Goal: Task Accomplishment & Management: Complete application form

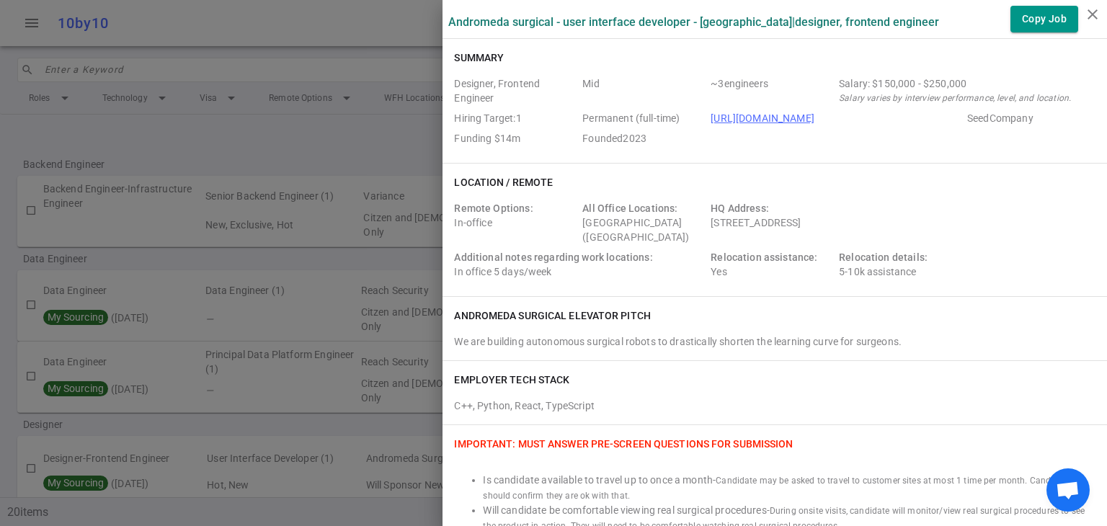
scroll to position [253, 0]
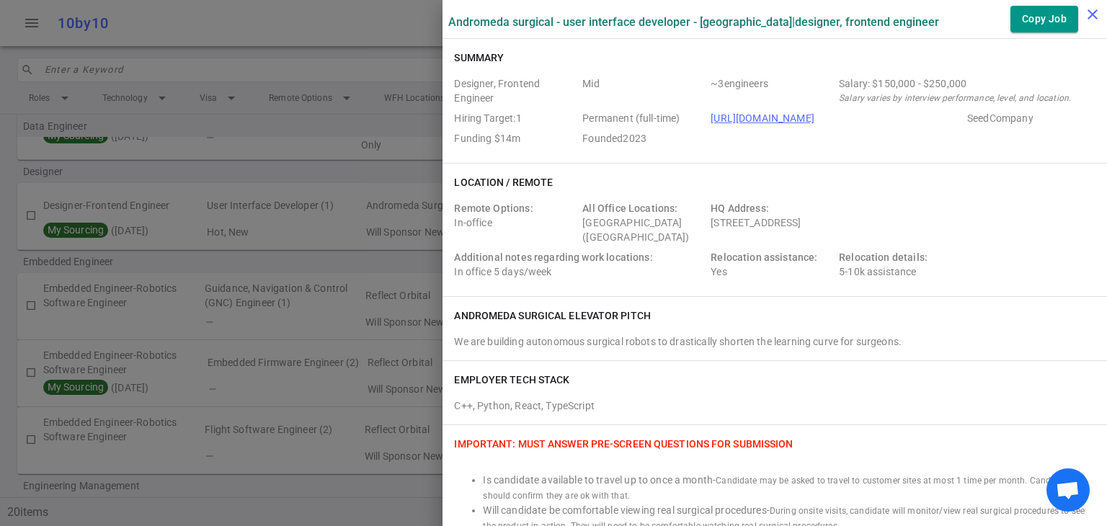
click at [1084, 9] on icon "close" at bounding box center [1092, 14] width 17 height 17
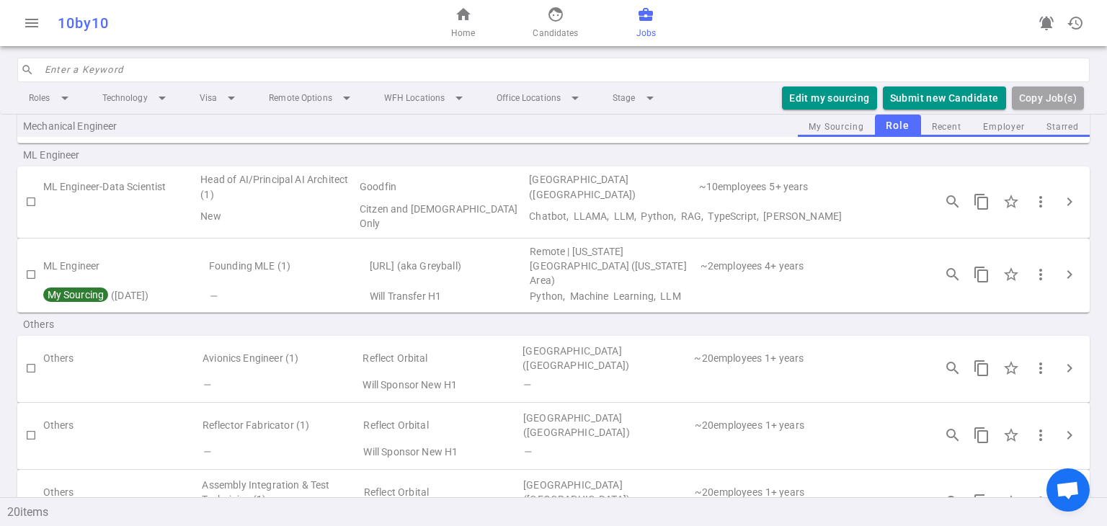
scroll to position [1079, 0]
click at [306, 81] on input "search" at bounding box center [563, 69] width 1037 height 23
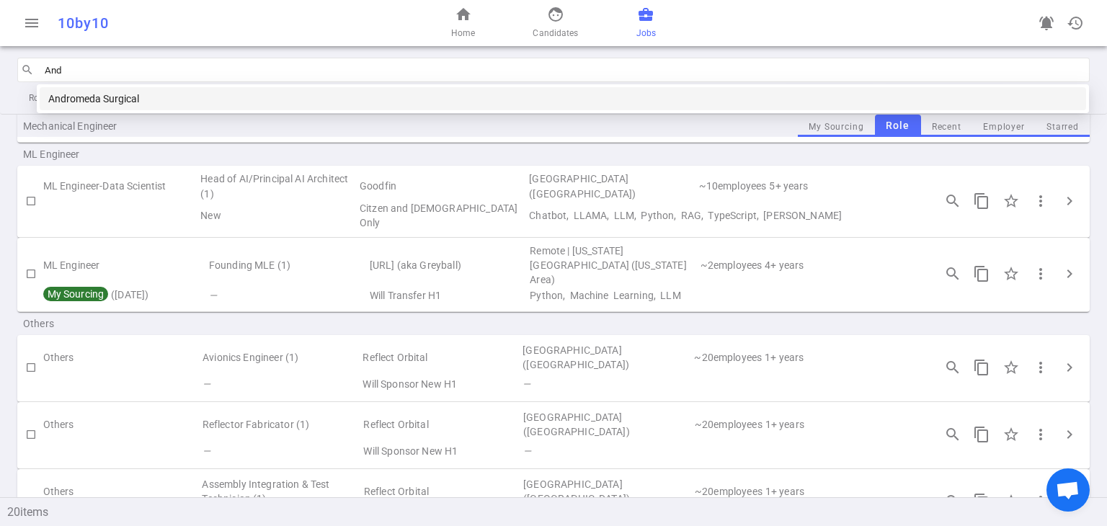
type input "Andr"
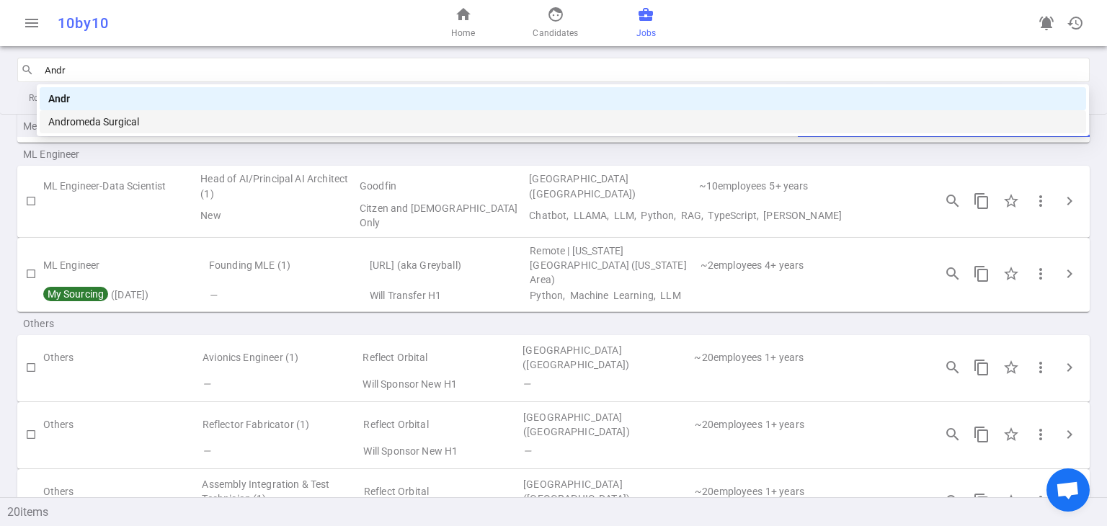
click at [221, 128] on div "Andromeda Surgical" at bounding box center [562, 122] width 1029 height 16
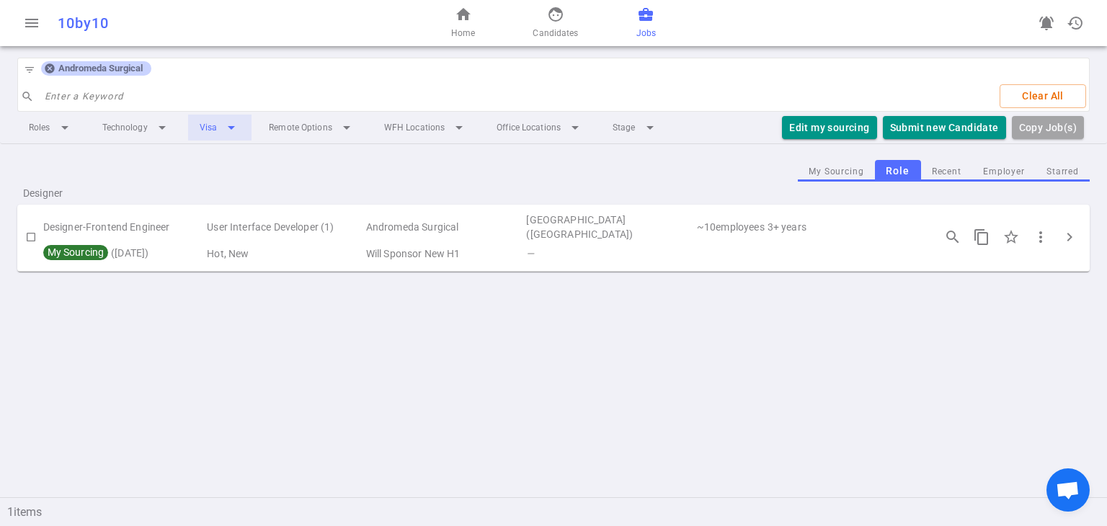
scroll to position [0, 0]
click at [975, 122] on button "Submit new Candidate" at bounding box center [944, 128] width 123 height 24
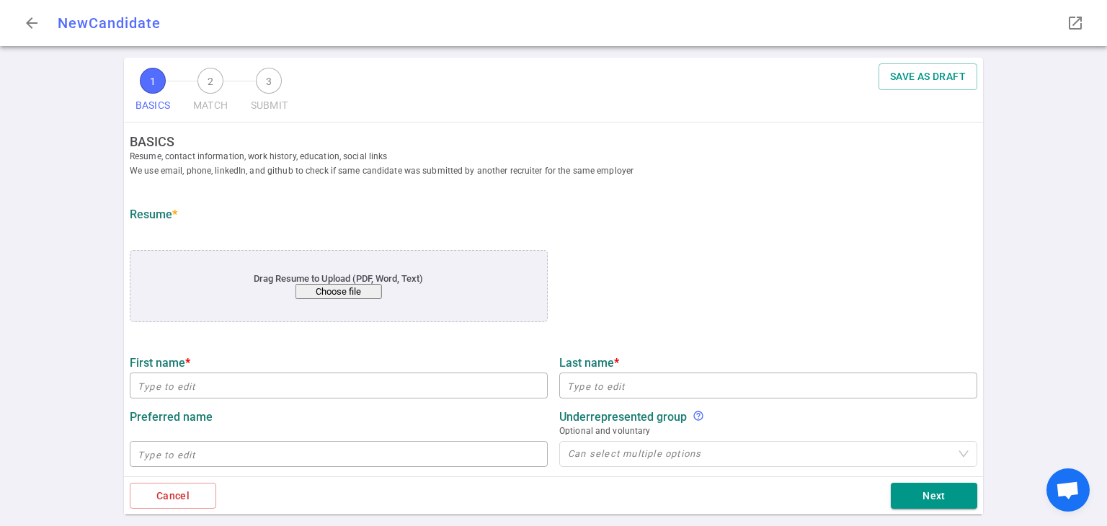
click at [337, 293] on button "Choose file" at bounding box center [339, 291] width 87 height 15
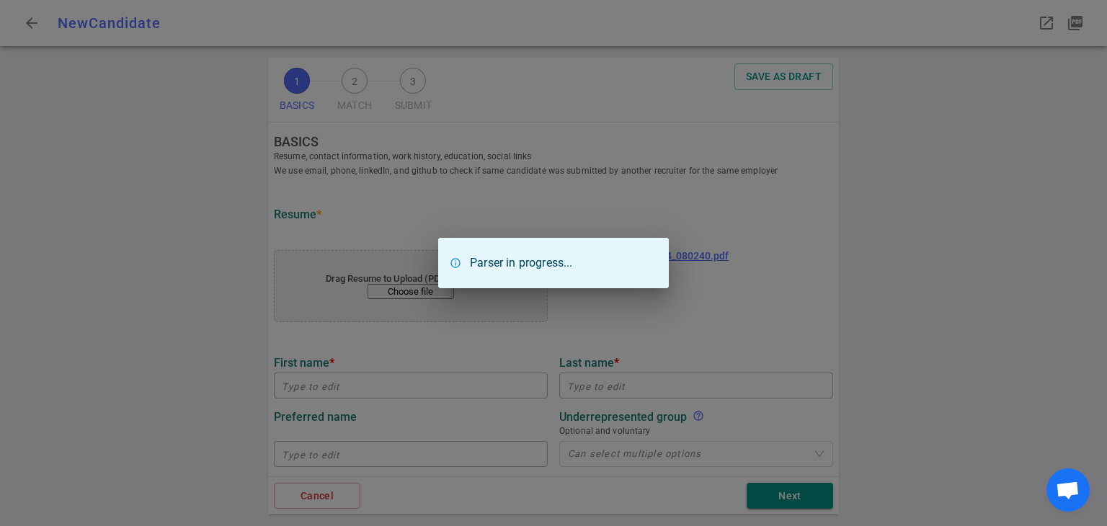
type input "[PERSON_NAME]"
type input "[PERSON_NAME][EMAIL_ADDRESS][DOMAIN_NAME]"
type input "[PHONE_NUMBER]"
type textarea "[URL][DOMAIN_NAME][DOMAIN_NAME]"
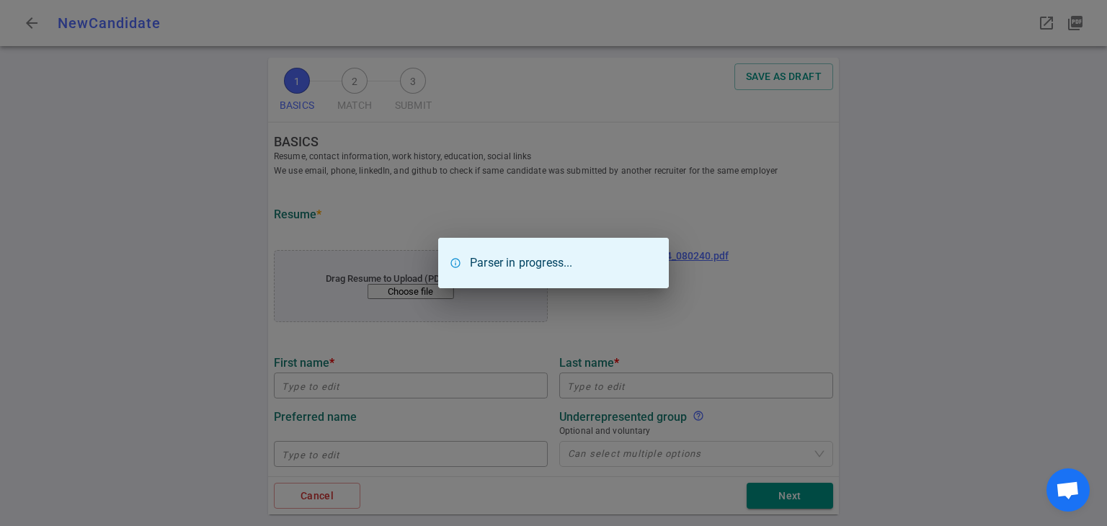
type input "Stryker"
type textarea "Senior Staff UI/UX designer"
type input "11.3"
type input "[GEOGRAPHIC_DATA]"
type input "Computer Arts"
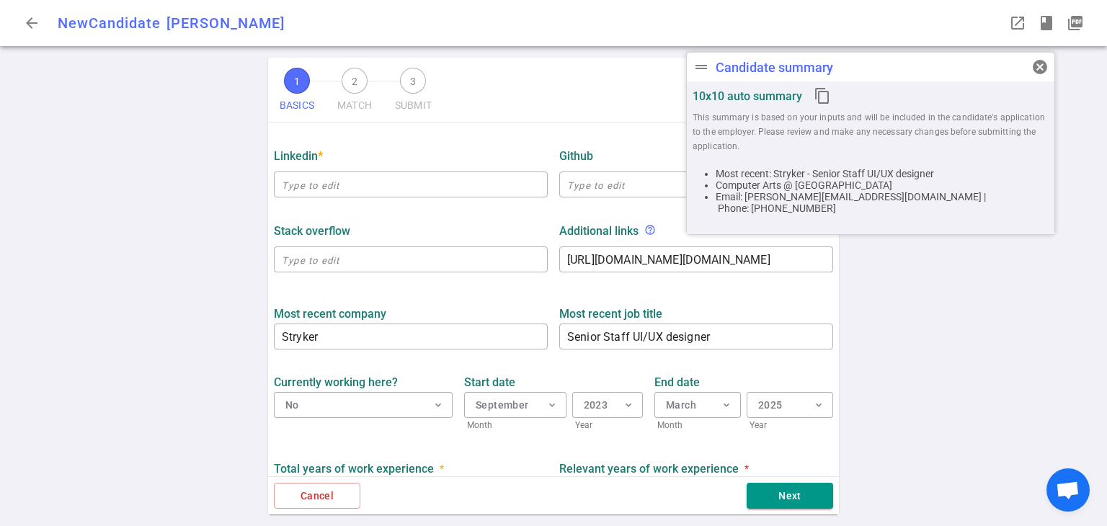
scroll to position [431, 0]
click at [418, 190] on input "text" at bounding box center [411, 183] width 274 height 23
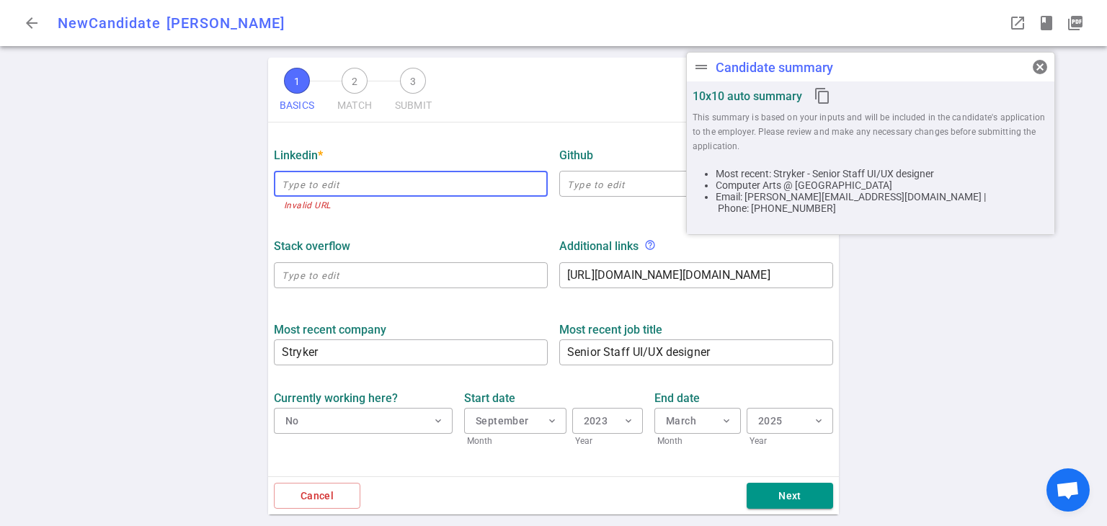
paste input "[URL][DOMAIN_NAME]"
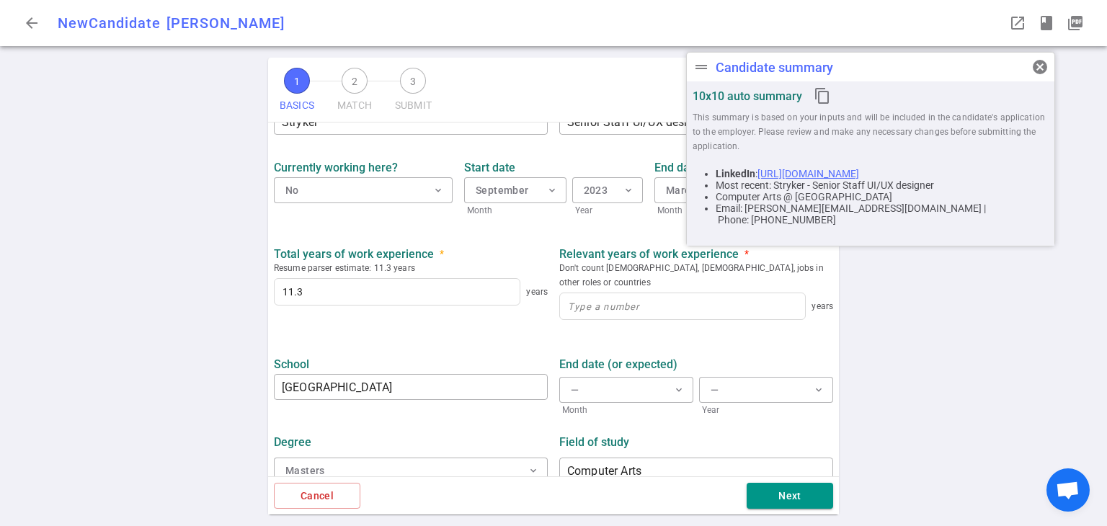
scroll to position [646, 0]
type input "[URL][DOMAIN_NAME]"
click at [591, 308] on div "years" at bounding box center [696, 307] width 274 height 36
click at [596, 293] on input at bounding box center [682, 306] width 245 height 26
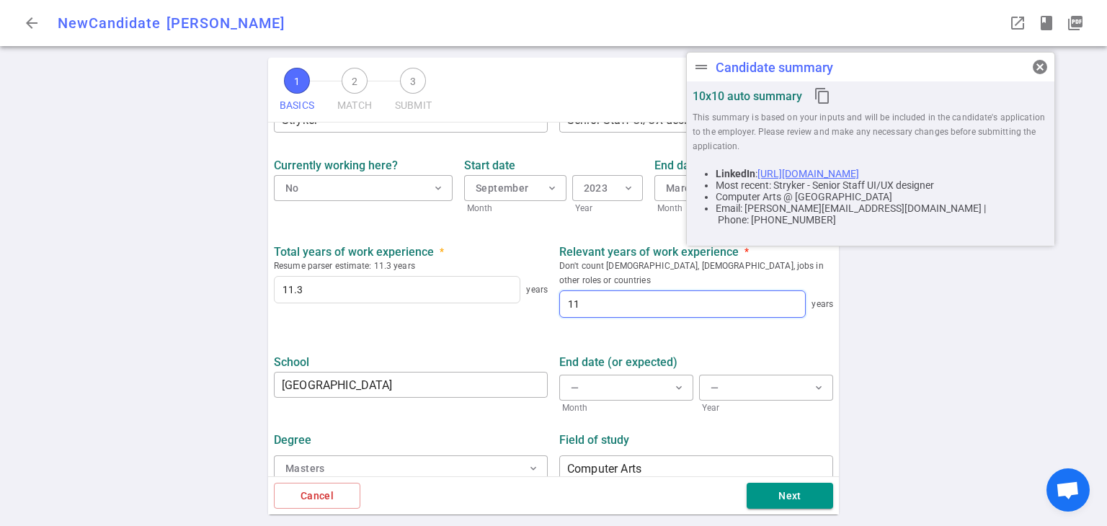
scroll to position [648, 0]
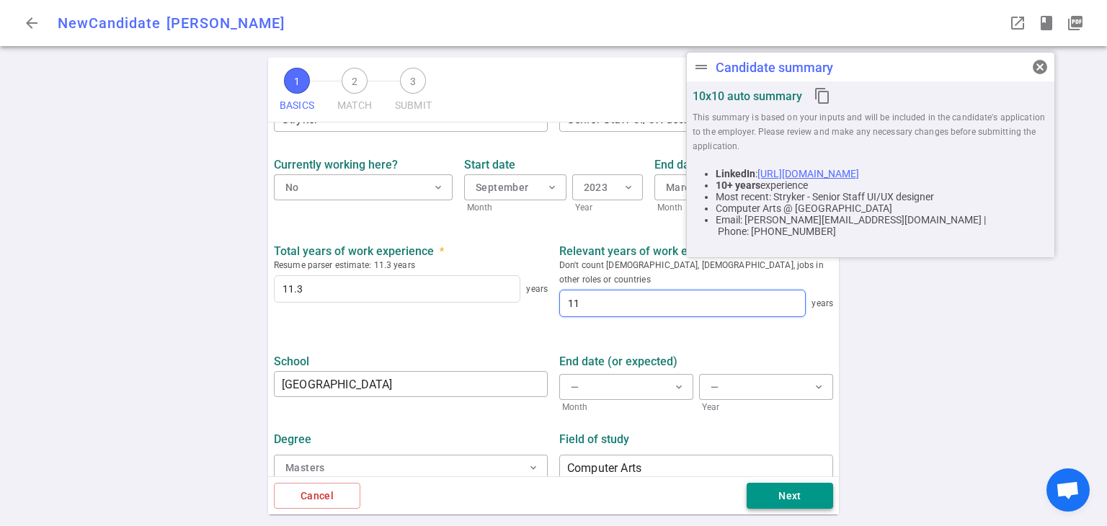
type input "11"
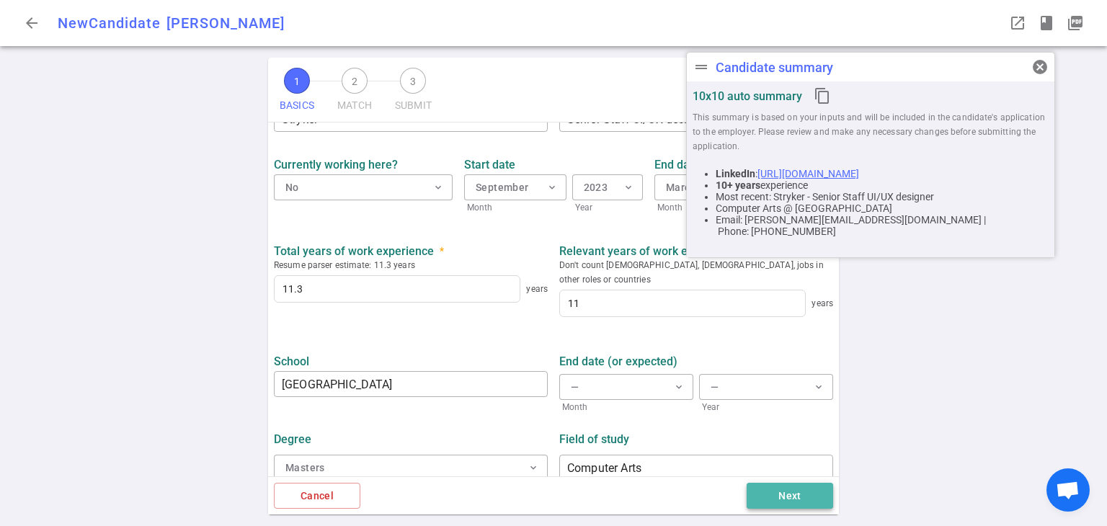
click at [785, 494] on button "Next" at bounding box center [790, 496] width 87 height 27
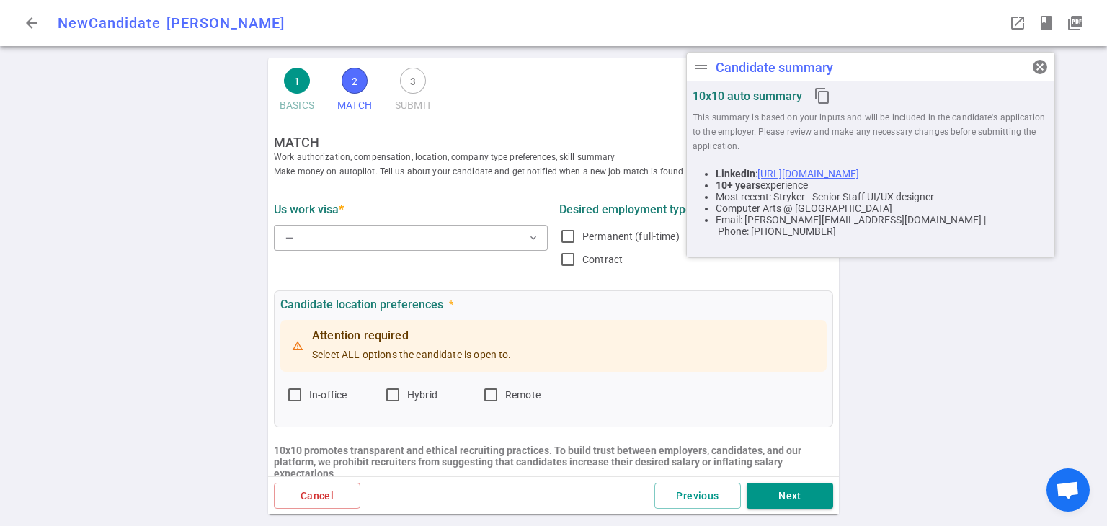
scroll to position [0, 0]
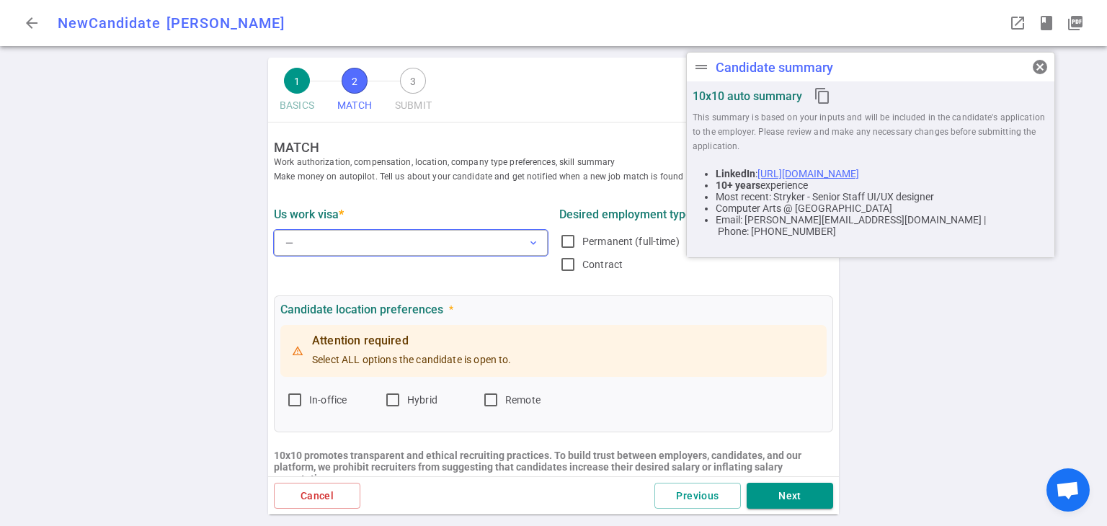
click at [528, 240] on span "expand_more" at bounding box center [534, 243] width 12 height 12
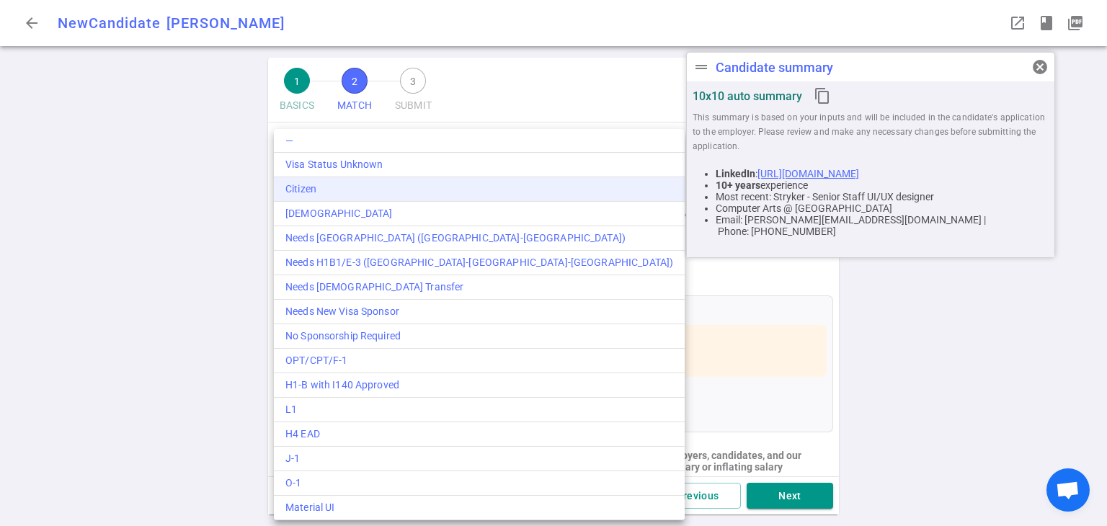
click at [367, 191] on div "Citizen" at bounding box center [479, 189] width 388 height 15
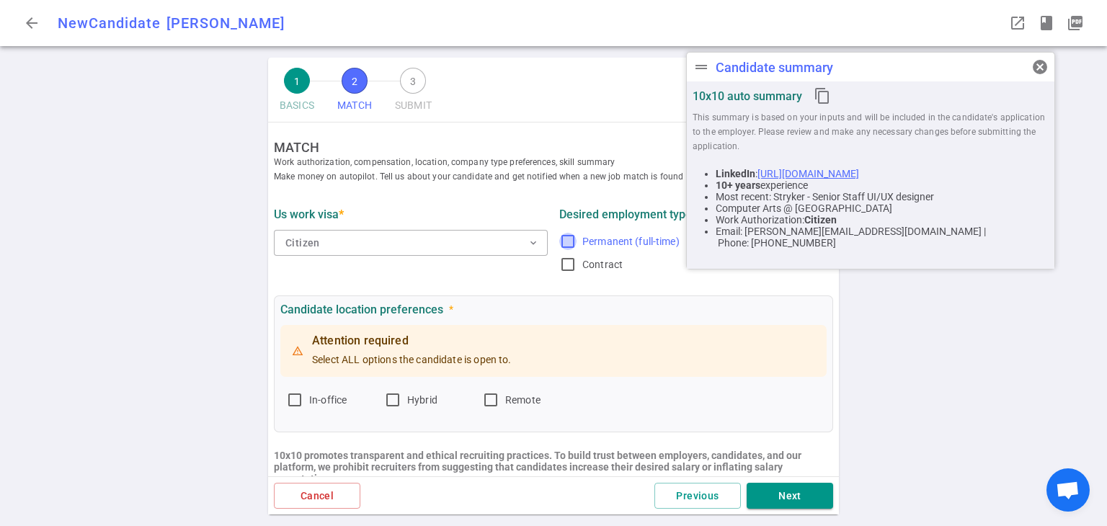
click at [564, 240] on input "Permanent (full-time)" at bounding box center [567, 241] width 17 height 17
checkbox input "true"
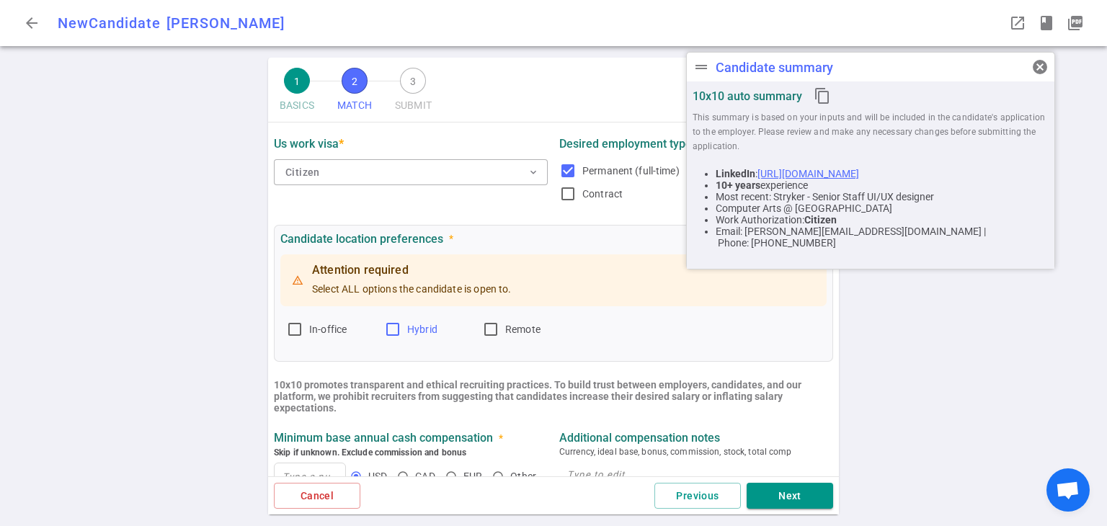
scroll to position [71, 0]
click at [297, 331] on input "In-office" at bounding box center [294, 328] width 17 height 17
checkbox input "true"
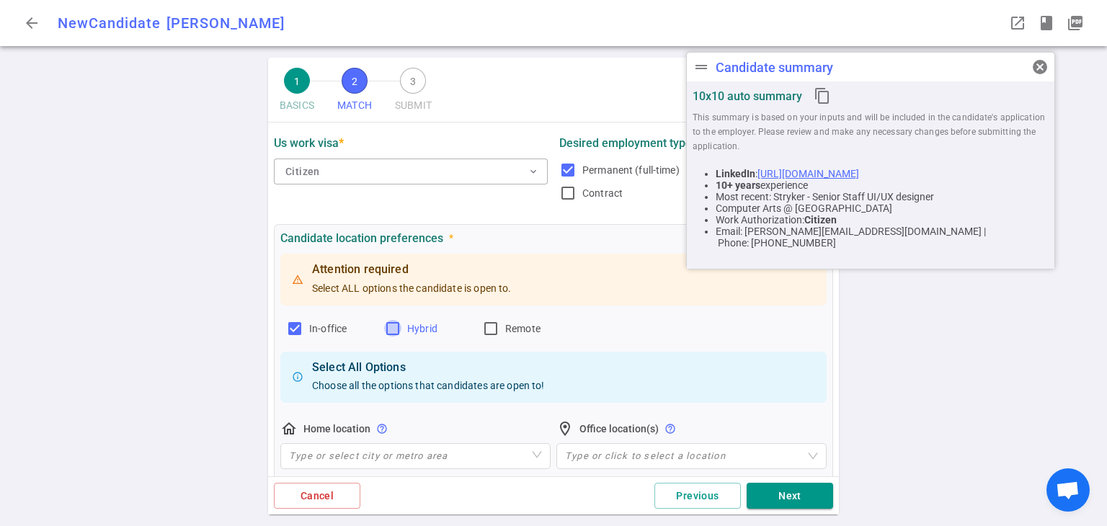
click at [399, 326] on input "Hybrid" at bounding box center [392, 328] width 17 height 17
checkbox input "true"
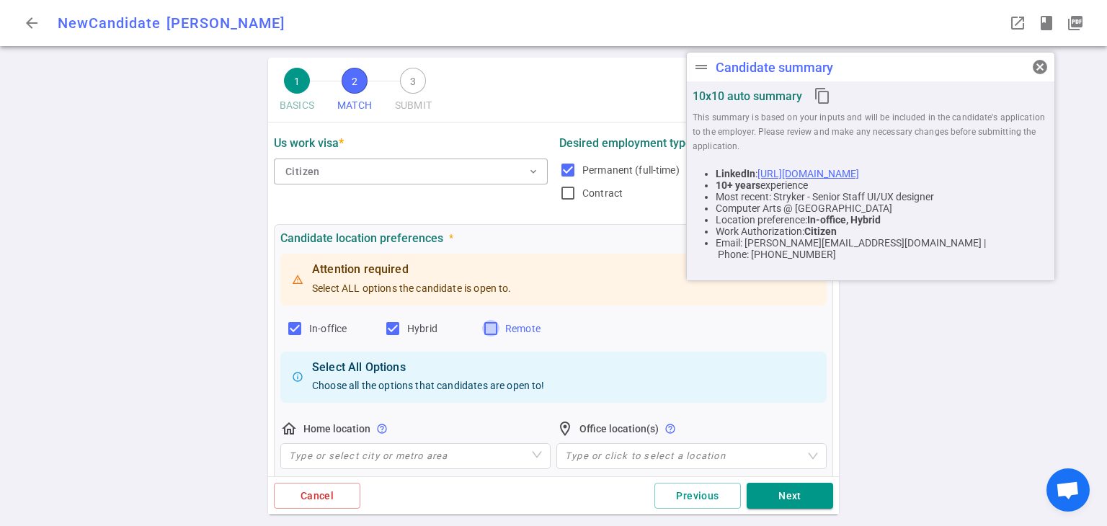
click at [489, 326] on input "Remote" at bounding box center [490, 328] width 17 height 17
checkbox input "true"
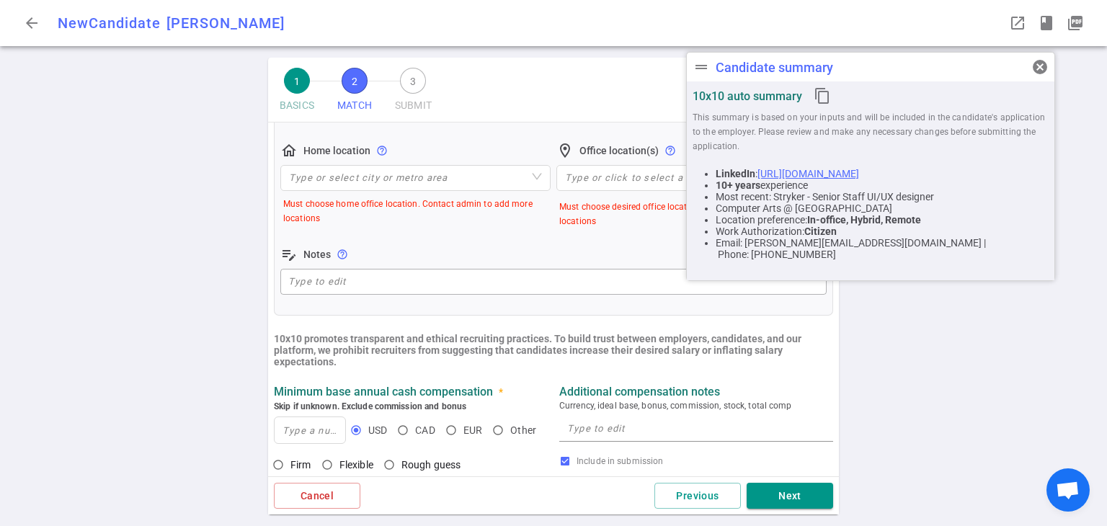
scroll to position [288, 0]
click at [417, 187] on input "search" at bounding box center [415, 177] width 253 height 25
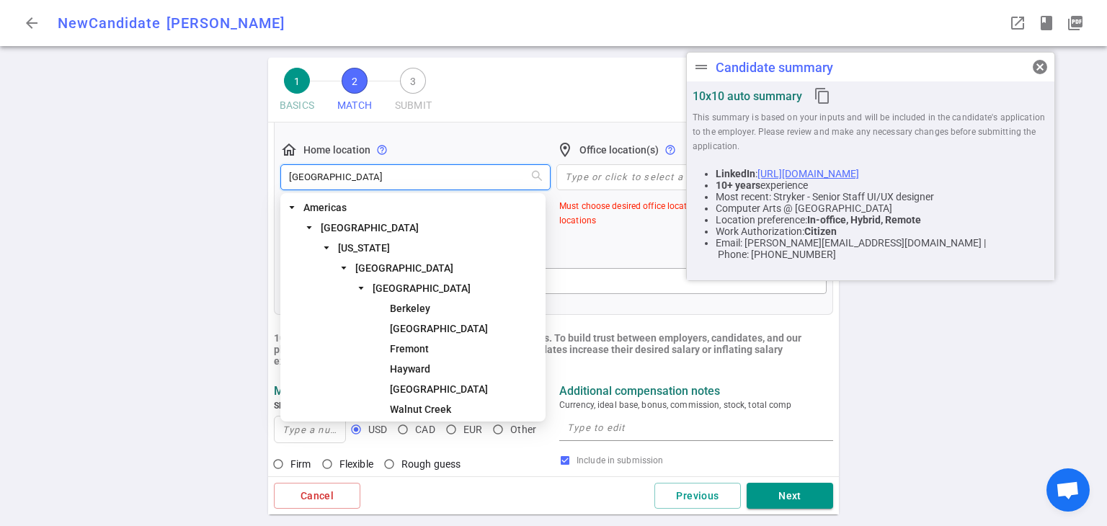
type input "[GEOGRAPHIC_DATA]"
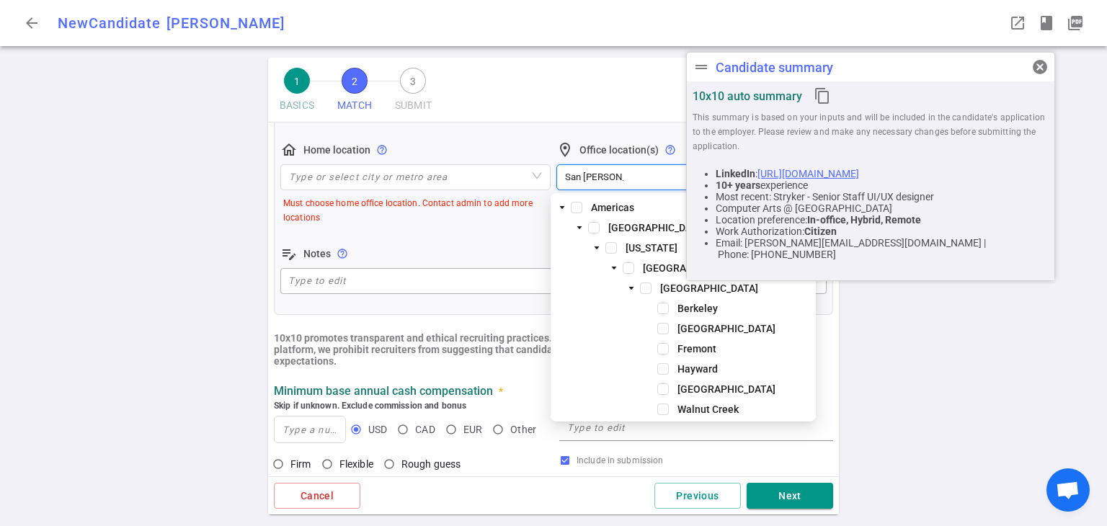
type input "[GEOGRAPHIC_DATA]"
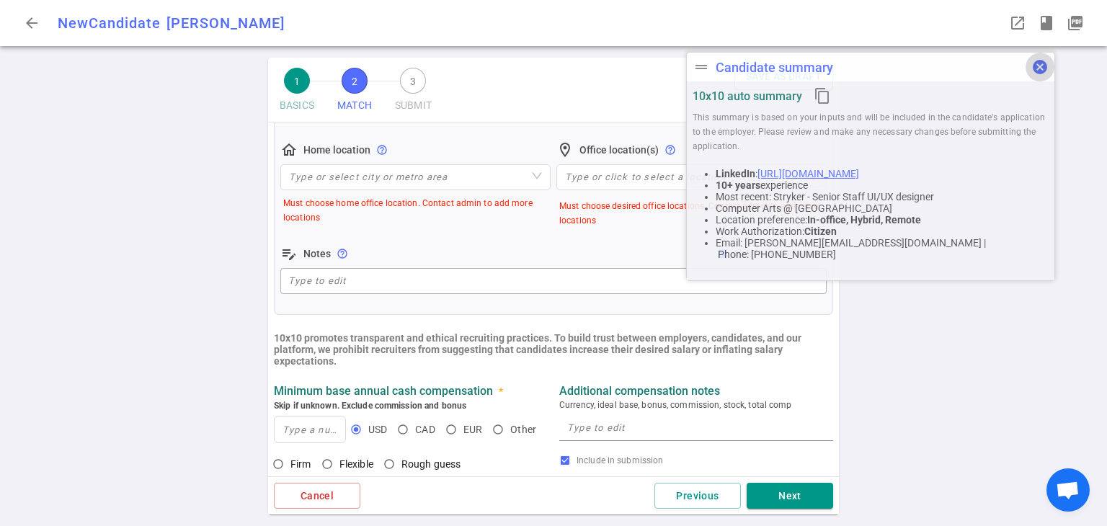
click at [1037, 59] on span "cancel" at bounding box center [1040, 66] width 17 height 17
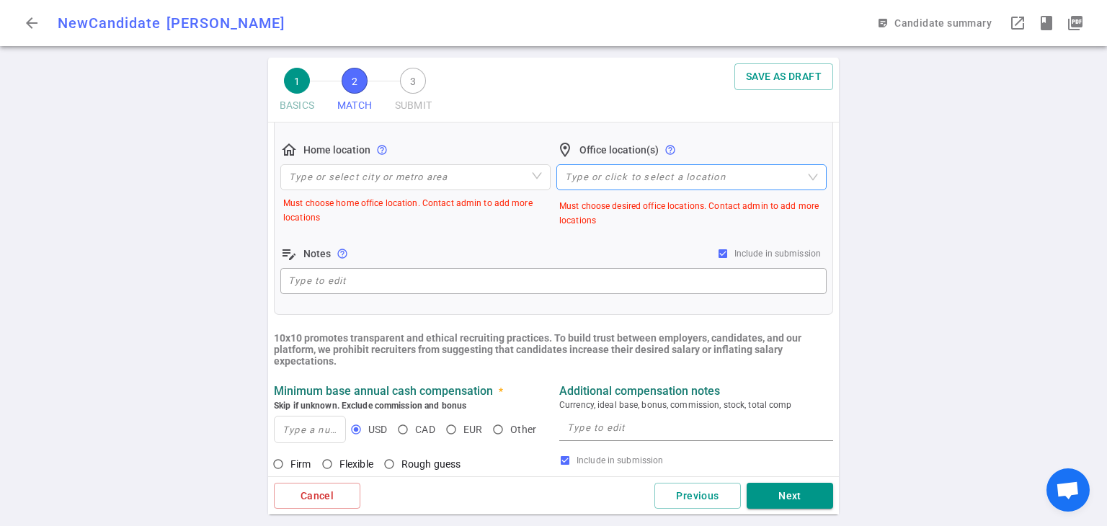
drag, startPoint x: 602, startPoint y: 187, endPoint x: 601, endPoint y: 179, distance: 8.0
click at [601, 185] on div "Type or click to select a location" at bounding box center [691, 177] width 270 height 26
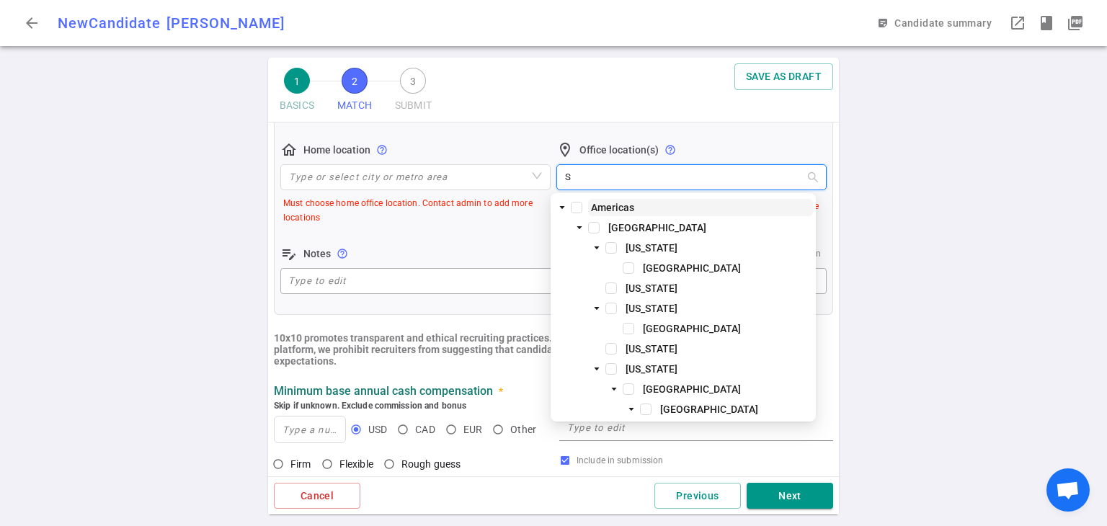
type input "Sa"
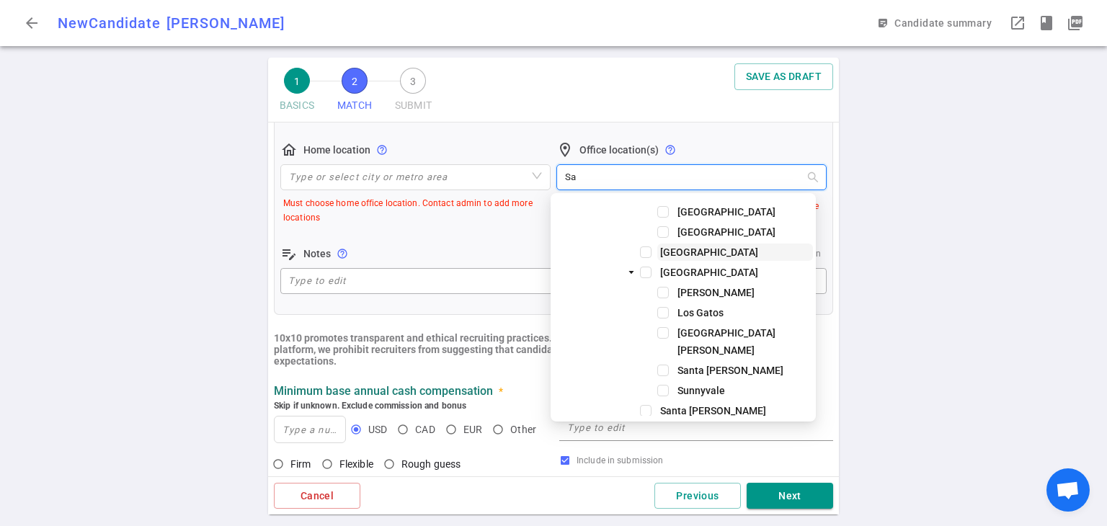
scroll to position [360, 0]
click at [696, 257] on span "[GEOGRAPHIC_DATA]" at bounding box center [735, 251] width 156 height 17
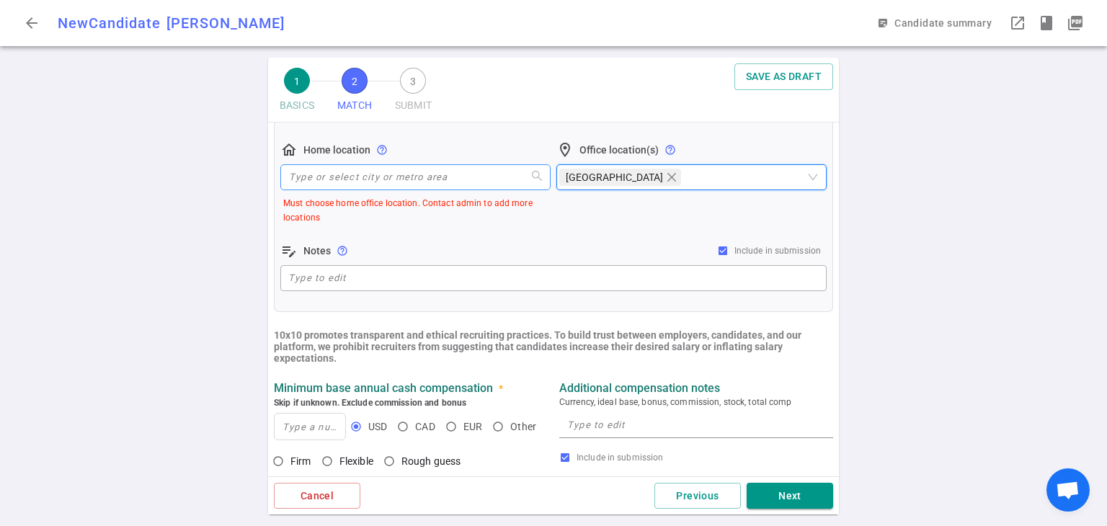
click at [420, 183] on input "search" at bounding box center [415, 177] width 253 height 25
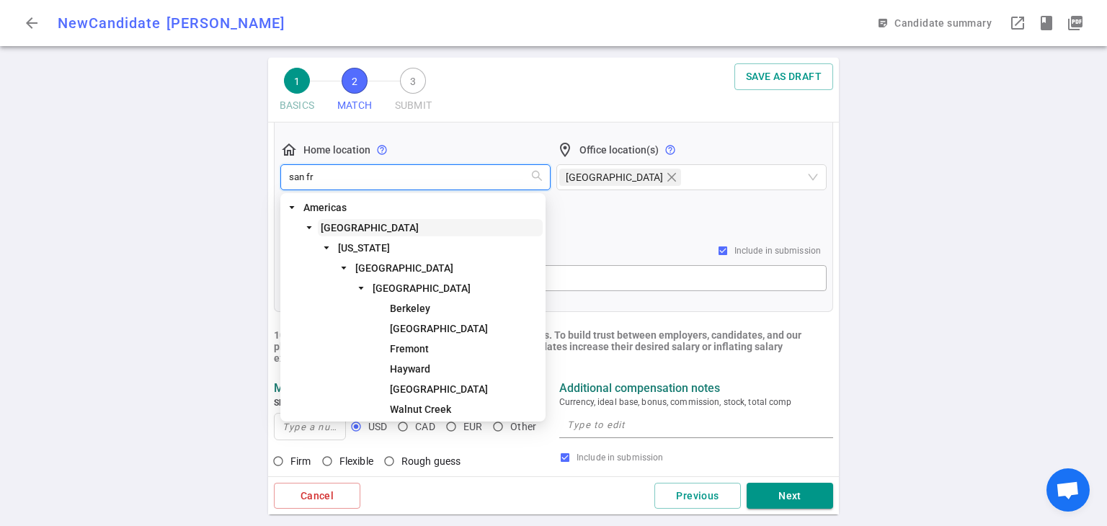
type input "san fra"
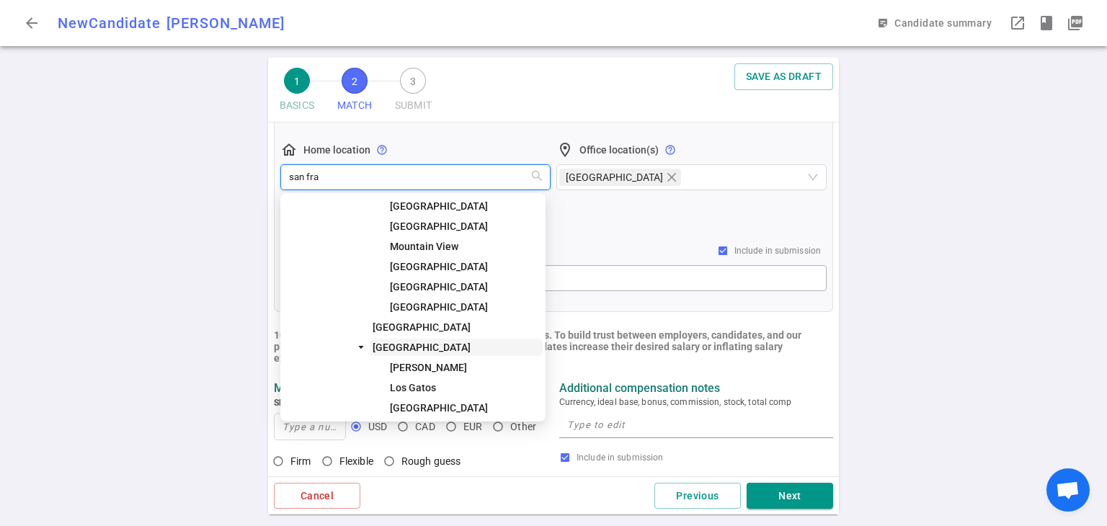
scroll to position [257, 0]
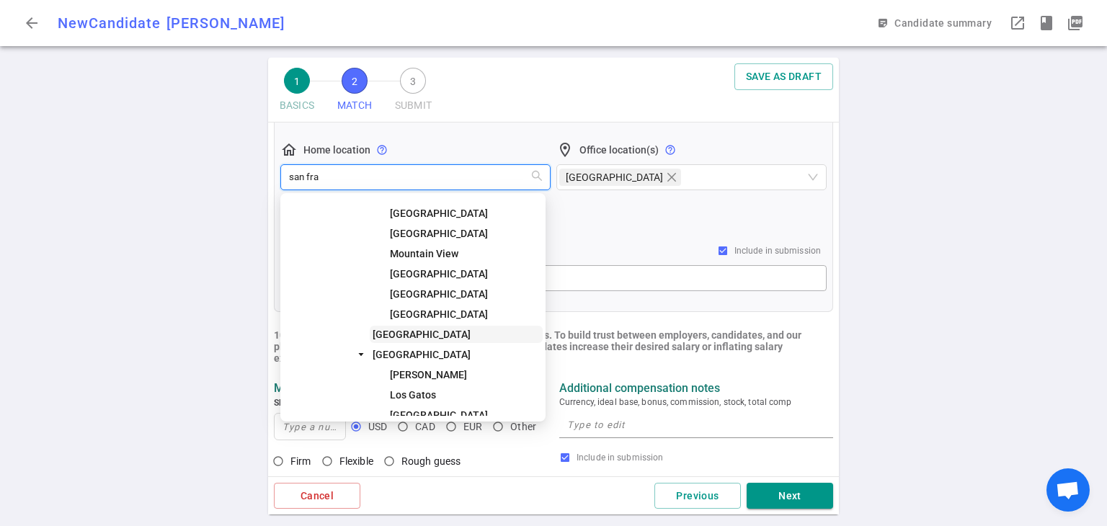
click at [373, 331] on span "[GEOGRAPHIC_DATA]" at bounding box center [422, 335] width 98 height 12
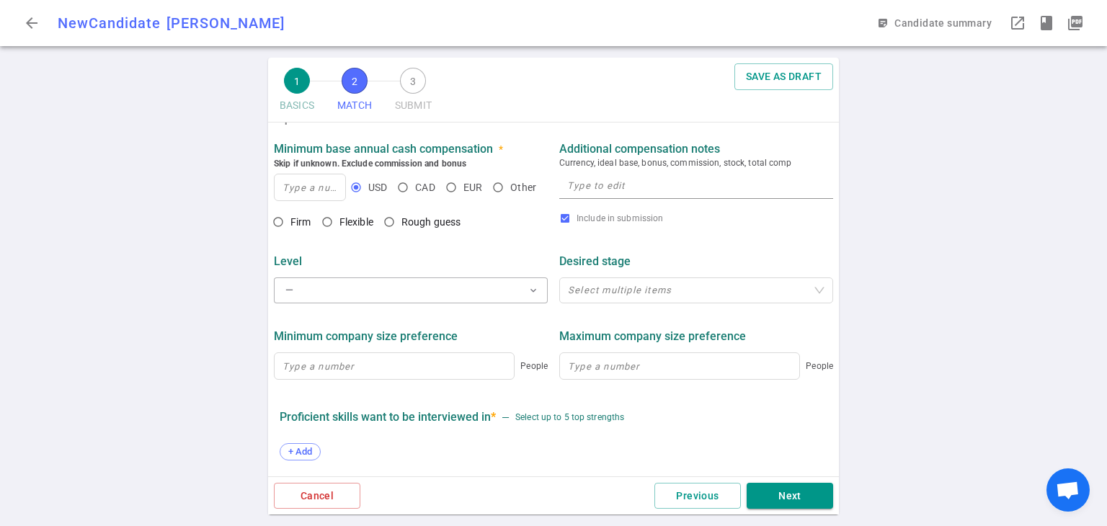
scroll to position [502, 0]
click at [321, 188] on input at bounding box center [310, 187] width 71 height 26
type input "170,000"
click at [329, 216] on input "Flexible" at bounding box center [327, 221] width 25 height 25
radio input "true"
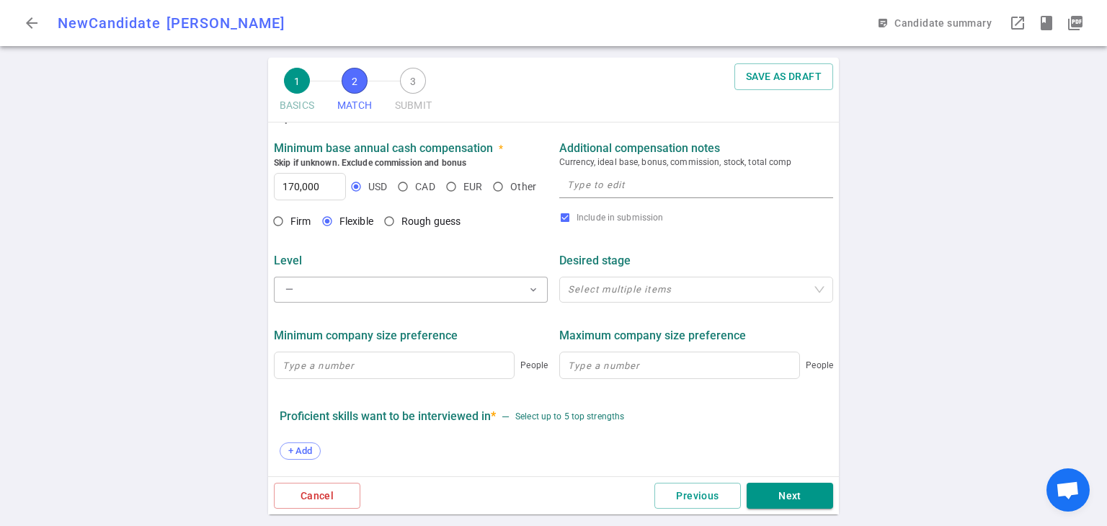
click at [267, 223] on div "1 BASICS 2 MATCH 3 SUBMIT SAVE AS DRAFT MATCH Work authorization, compensation,…" at bounding box center [553, 292] width 577 height 469
click at [278, 221] on input "Firm" at bounding box center [278, 221] width 25 height 25
radio input "true"
paste textarea "[URL][DOMAIN_NAME]"
type textarea "[URL][DOMAIN_NAME]"
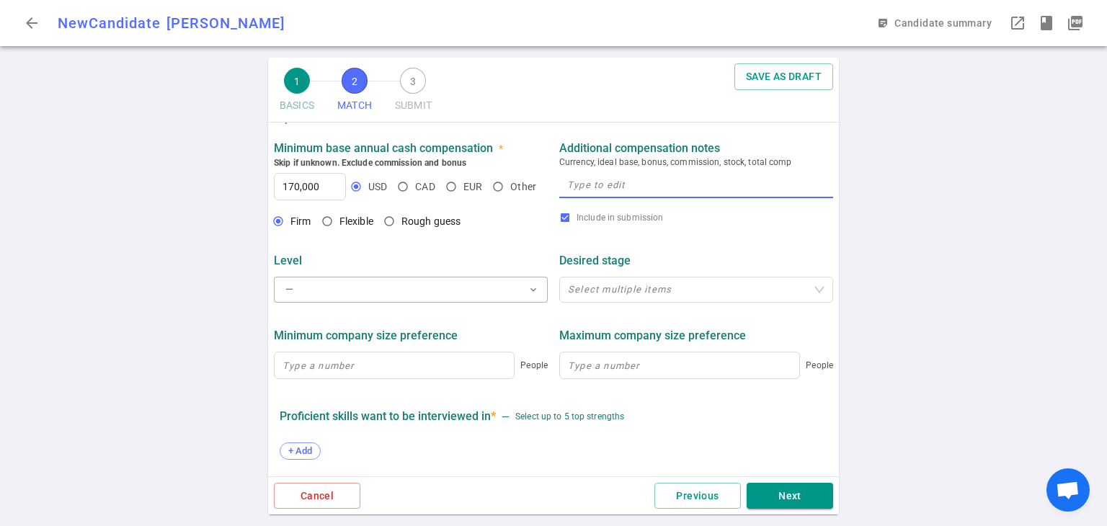
paste textarea "Comp Target: $170K - $180K base"
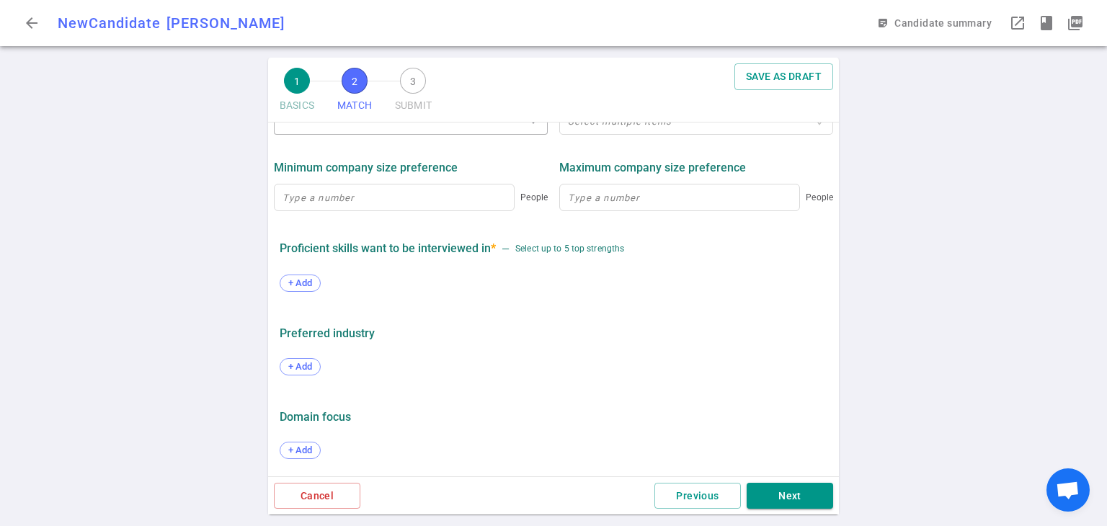
scroll to position [671, 0]
type textarea "Comp Target: $170K - $180K base"
click at [300, 285] on span "+ Add" at bounding box center [300, 283] width 34 height 11
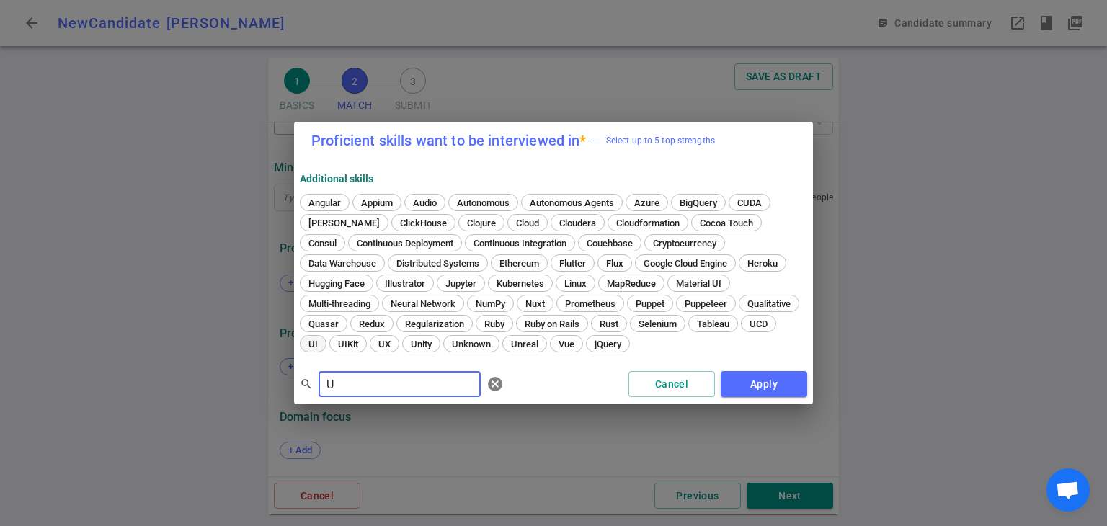
type input "U"
click at [323, 339] on span "UI" at bounding box center [312, 344] width 19 height 11
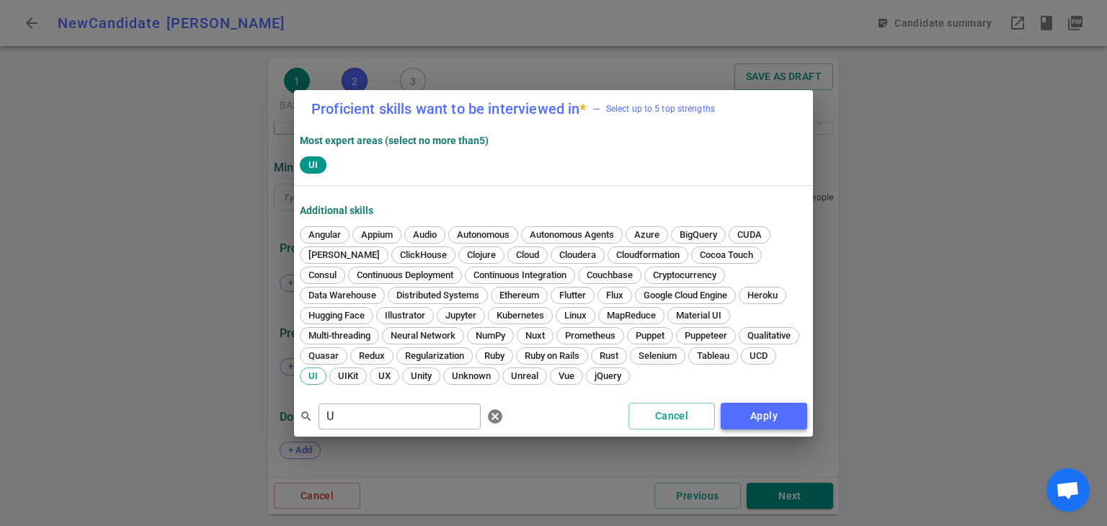
click at [761, 416] on button "Apply" at bounding box center [764, 416] width 87 height 27
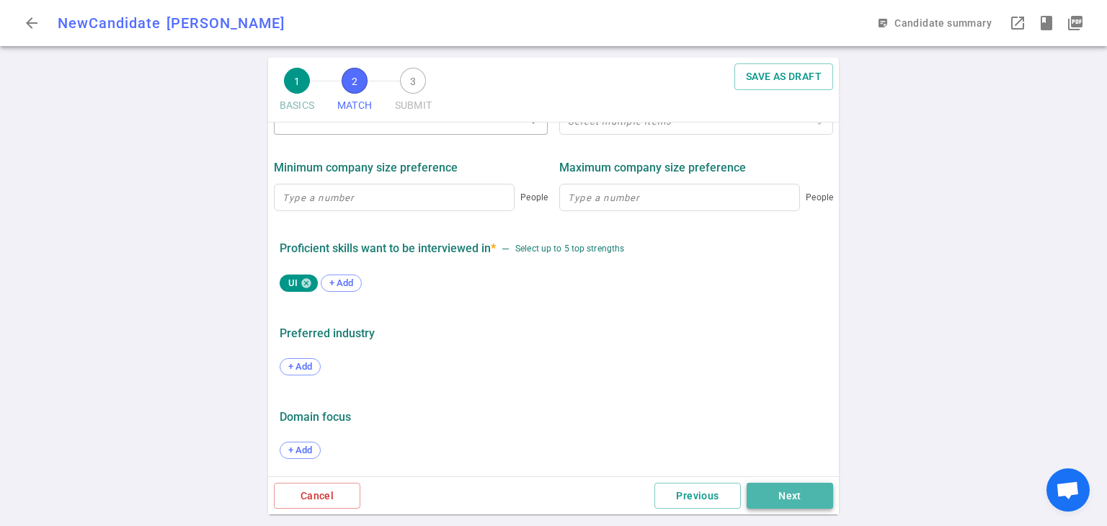
click at [816, 502] on button "Next" at bounding box center [790, 496] width 87 height 27
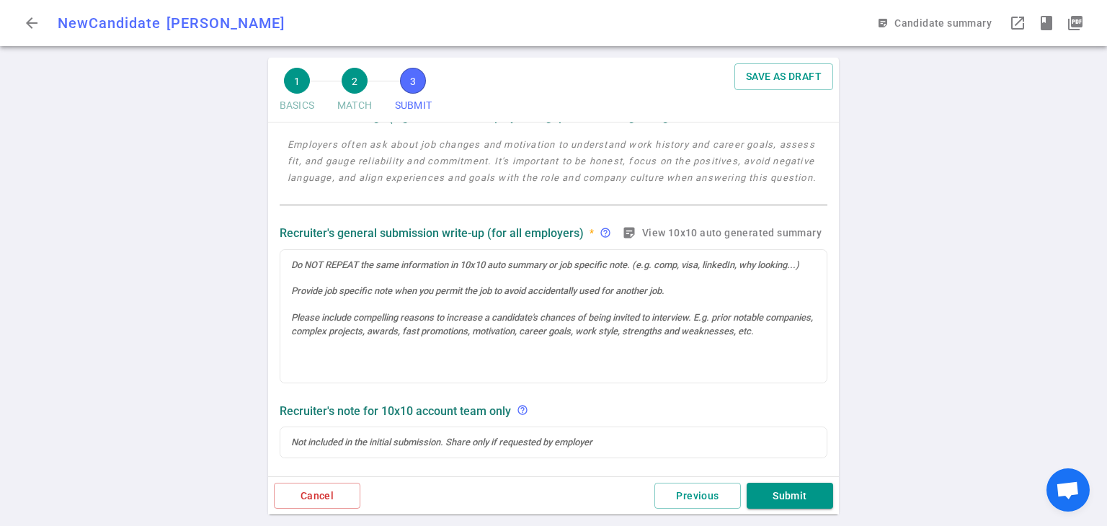
scroll to position [177, 0]
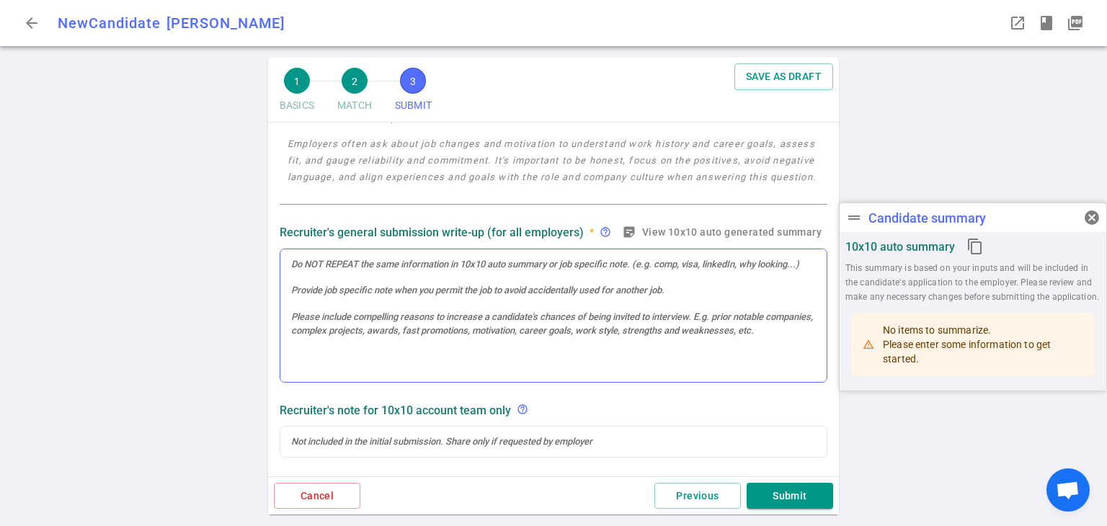
click at [291, 276] on div at bounding box center [553, 315] width 546 height 133
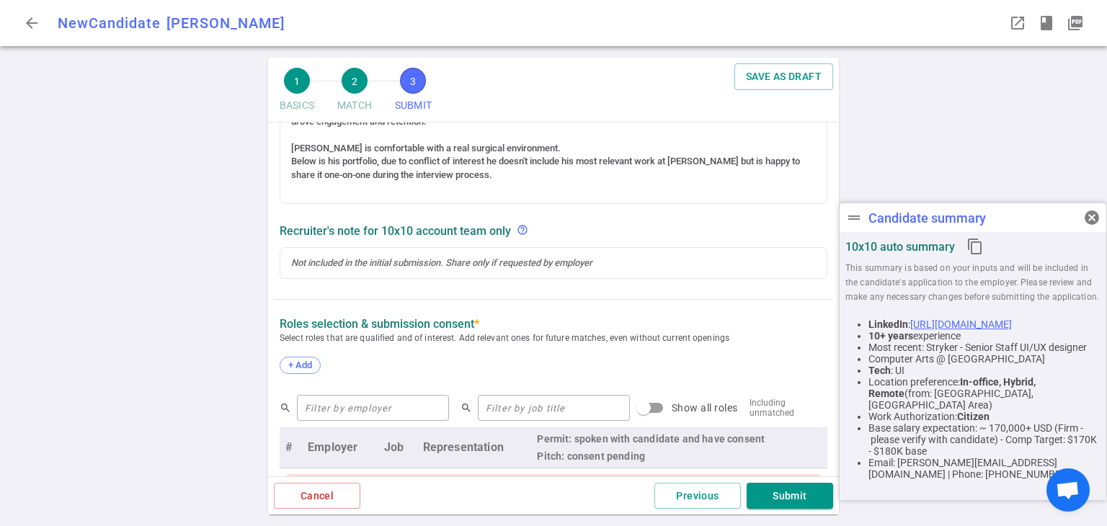
scroll to position [494, 0]
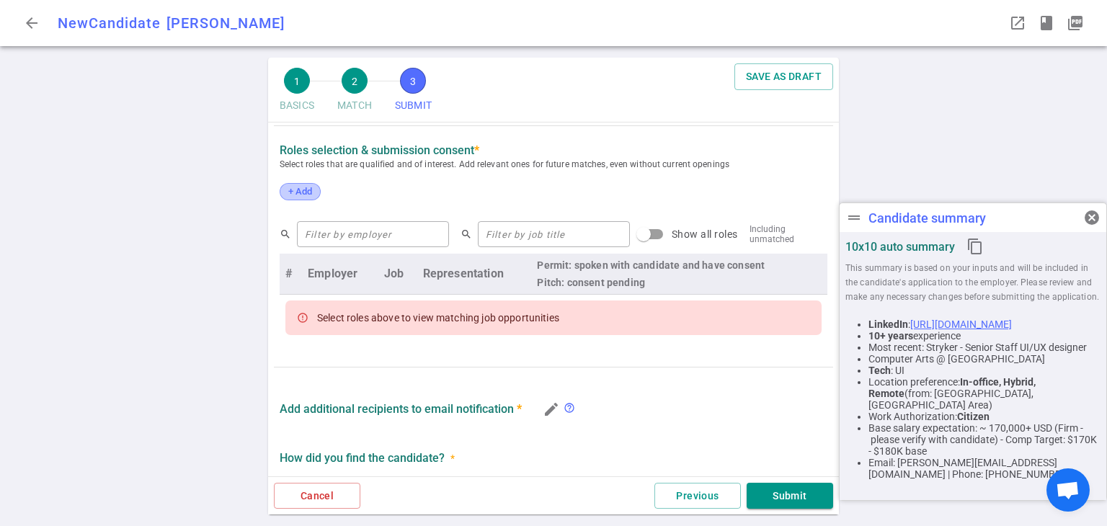
click at [302, 197] on span "+ Add" at bounding box center [300, 191] width 34 height 11
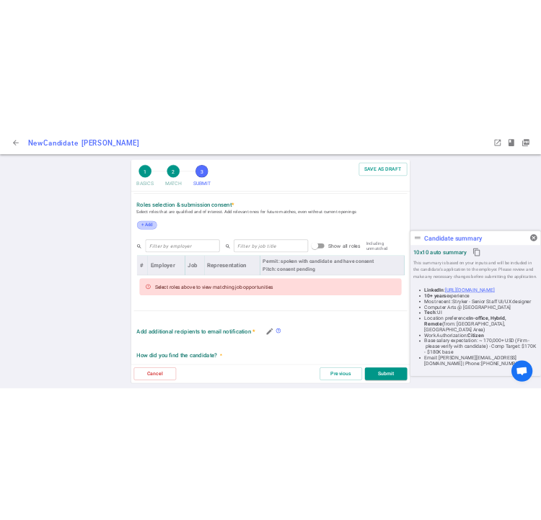
scroll to position [608, 0]
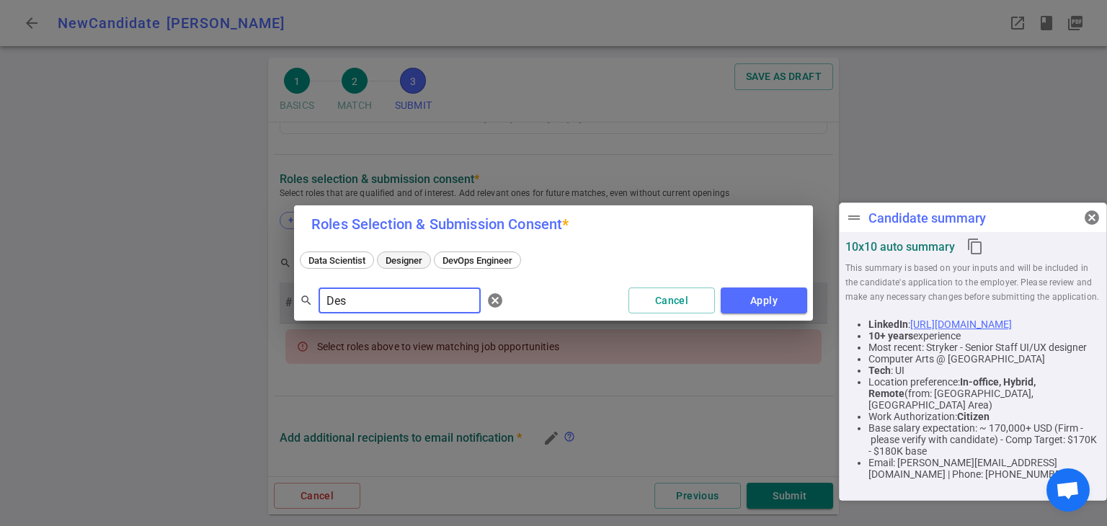
type input "Des"
click at [408, 257] on span "Designer" at bounding box center [404, 260] width 47 height 11
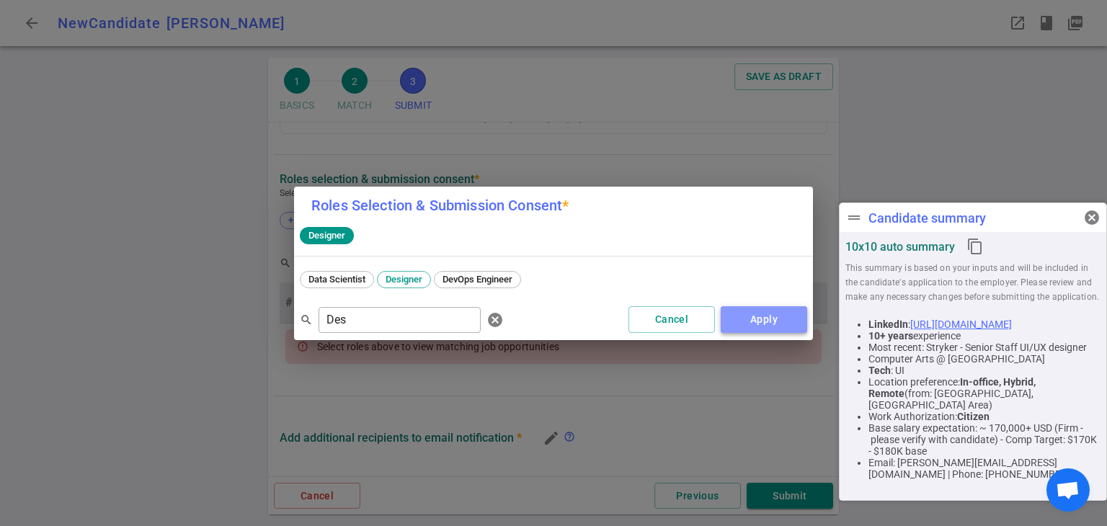
click at [772, 320] on button "Apply" at bounding box center [764, 319] width 87 height 27
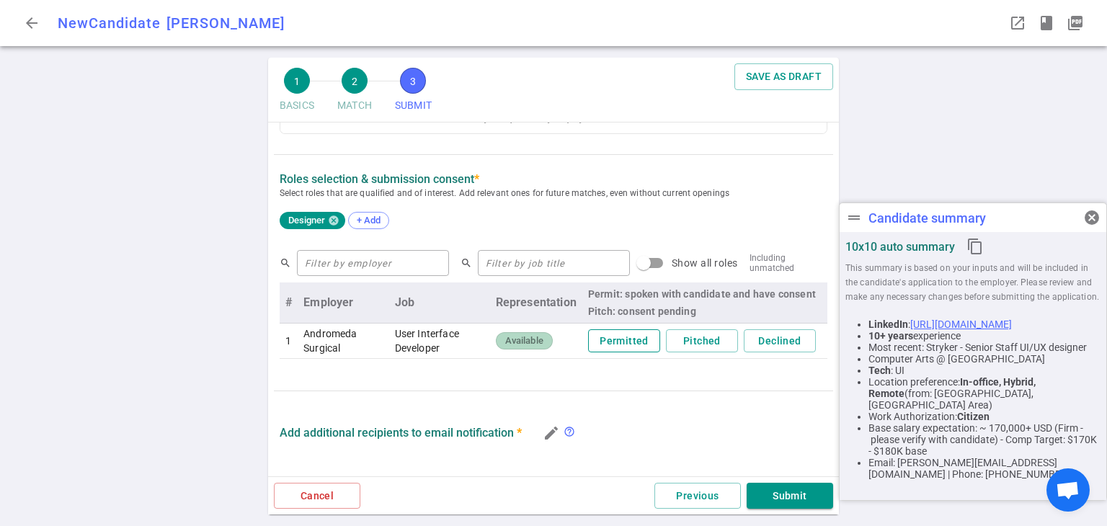
click at [593, 343] on button "Permitted" at bounding box center [624, 341] width 72 height 24
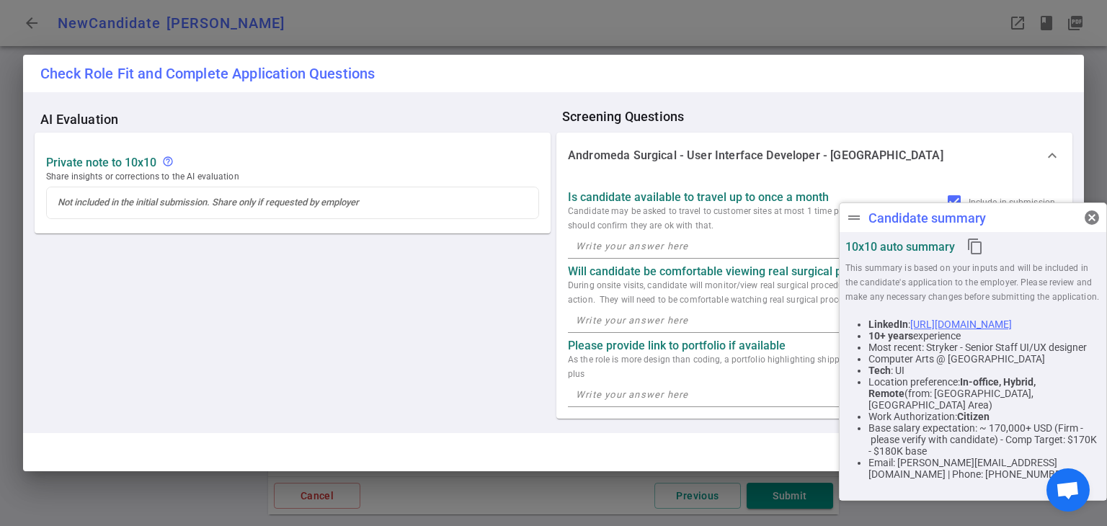
click at [628, 247] on textarea at bounding box center [814, 246] width 477 height 17
type textarea "Yes"
click at [654, 334] on div "Is candidate available to travel up to once a month Candidate may be asked to t…" at bounding box center [814, 299] width 516 height 240
click at [1089, 219] on span "cancel" at bounding box center [1091, 217] width 17 height 17
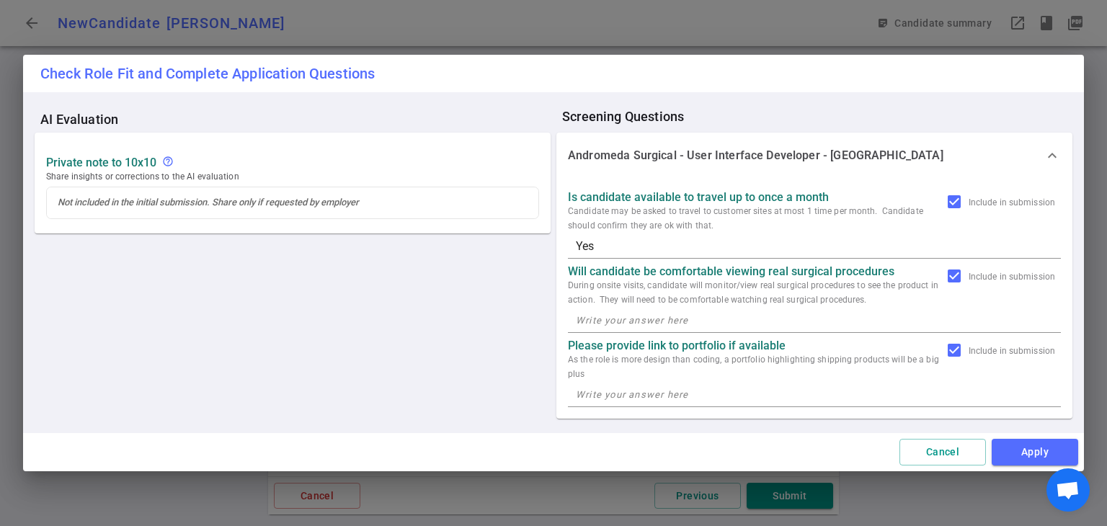
click at [696, 319] on textarea at bounding box center [814, 320] width 477 height 17
type textarea "Yes"
click at [624, 393] on textarea at bounding box center [814, 394] width 477 height 17
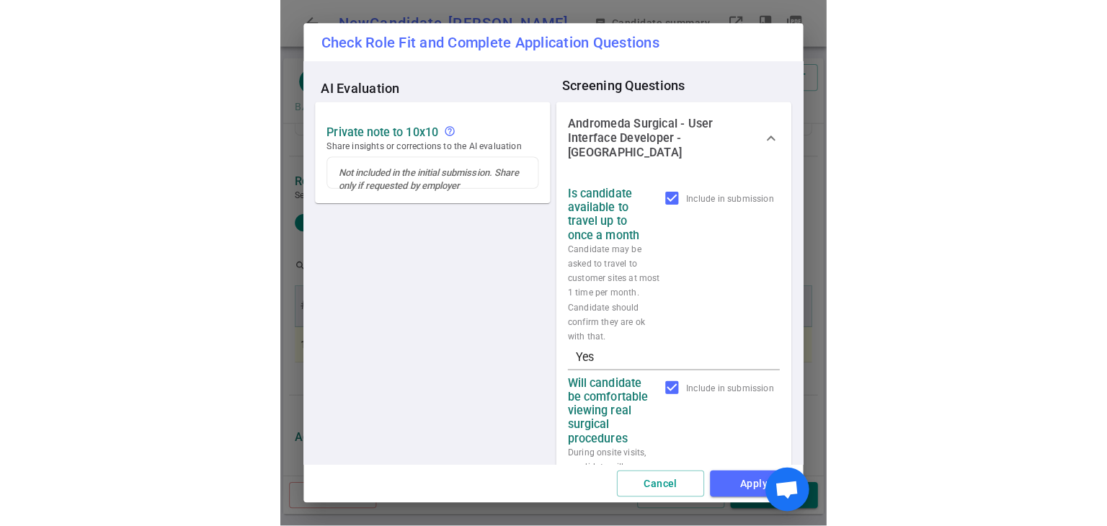
scroll to position [69, 0]
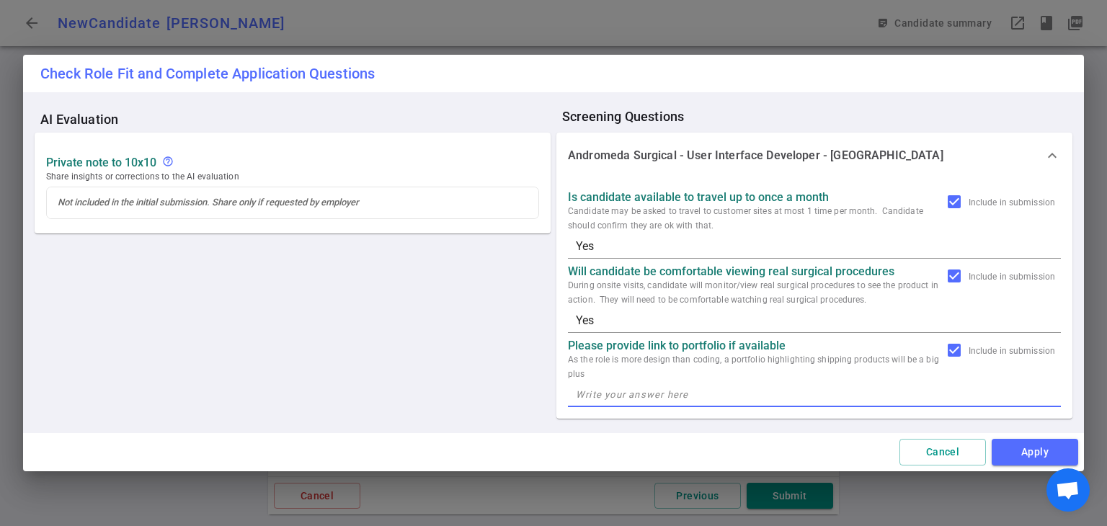
paste textarea "[URL][DOMAIN_NAME]"
type textarea "[URL][DOMAIN_NAME]"
click at [1037, 444] on button "Apply" at bounding box center [1035, 452] width 87 height 27
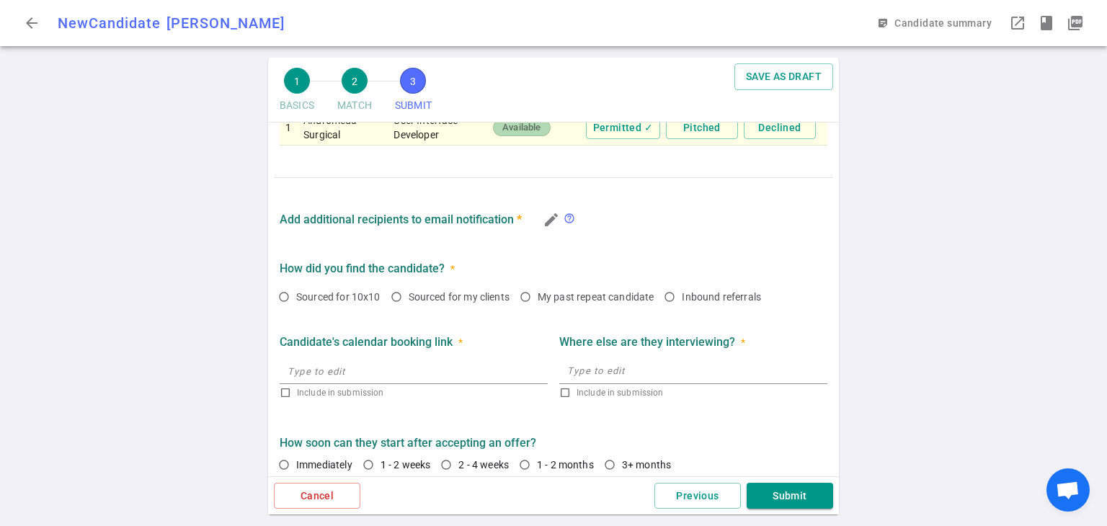
scroll to position [830, 0]
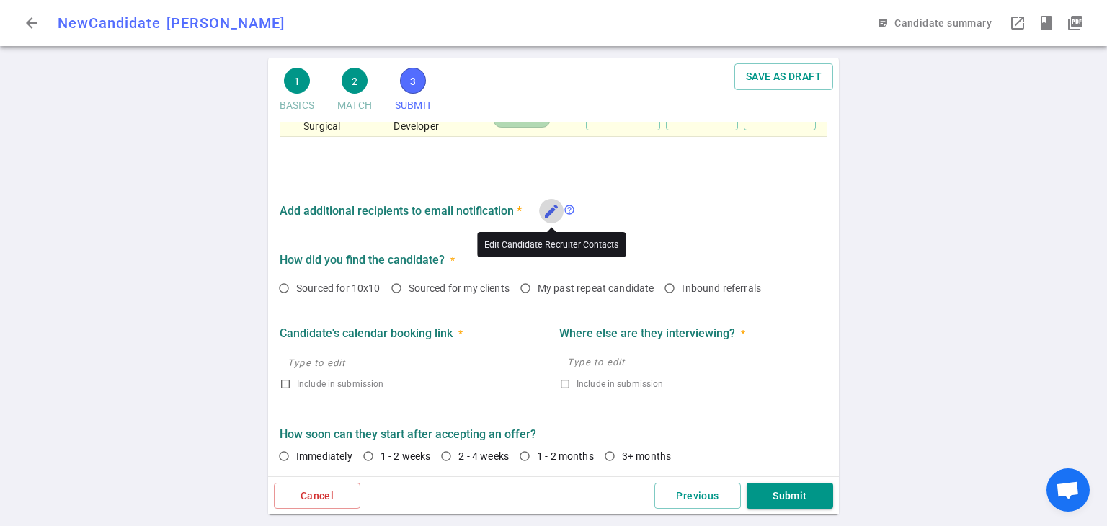
click at [555, 205] on icon "edit" at bounding box center [551, 211] width 17 height 17
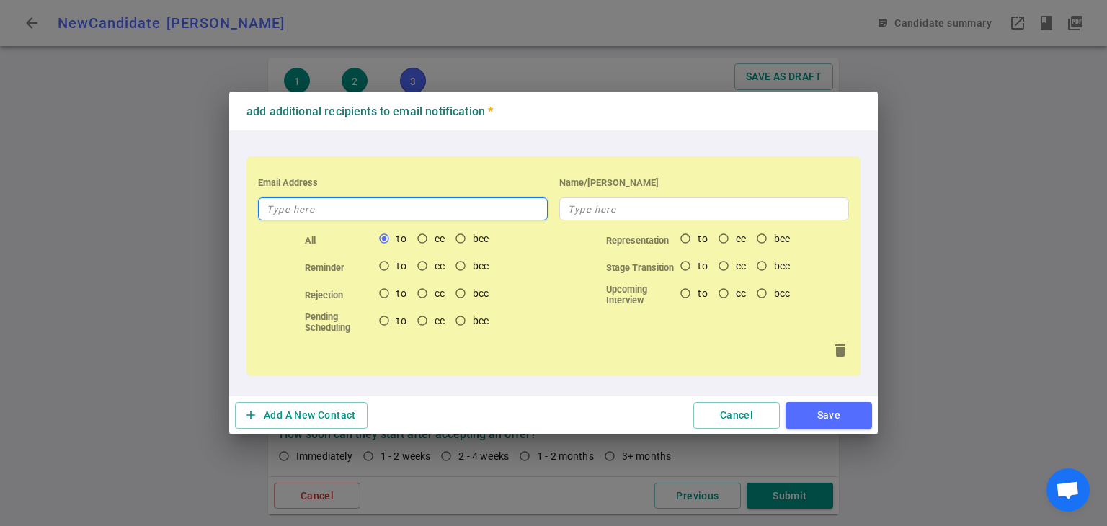
click at [355, 214] on input "text" at bounding box center [403, 209] width 290 height 23
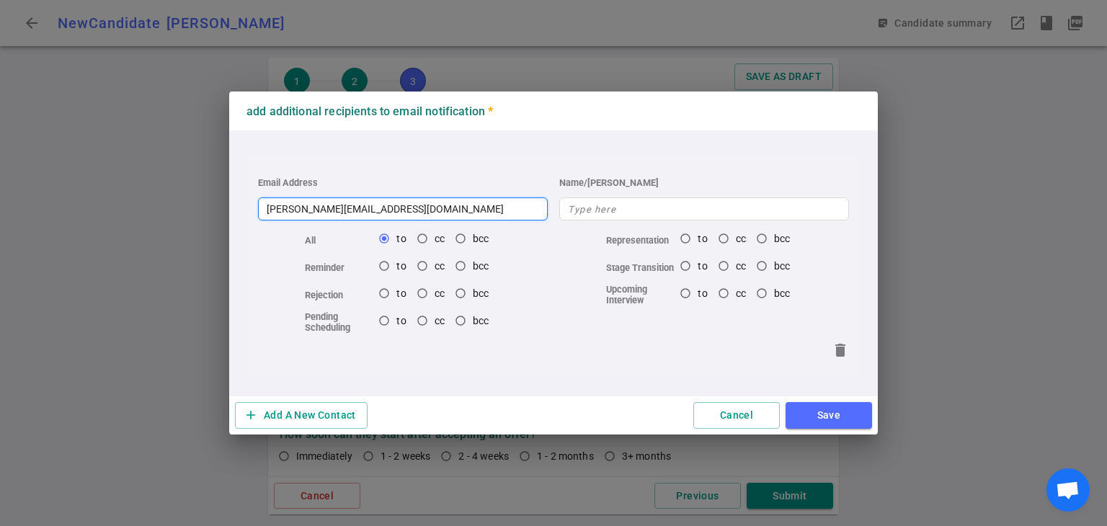
type input "[PERSON_NAME][EMAIL_ADDRESS][DOMAIN_NAME]"
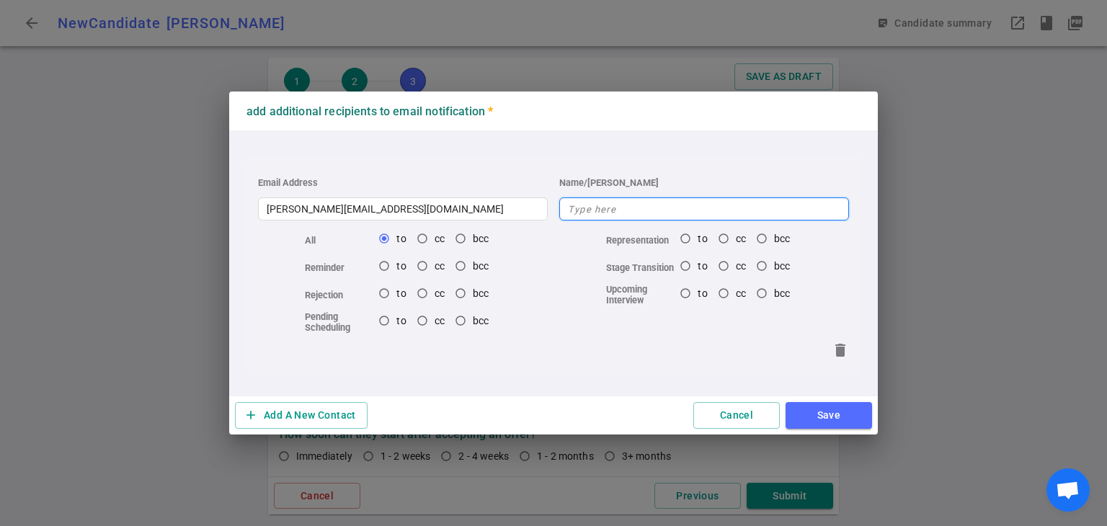
click at [621, 208] on input "text" at bounding box center [704, 209] width 290 height 23
type input "[PERSON_NAME]"
click at [317, 406] on button "add Add A New Contact" at bounding box center [301, 415] width 133 height 27
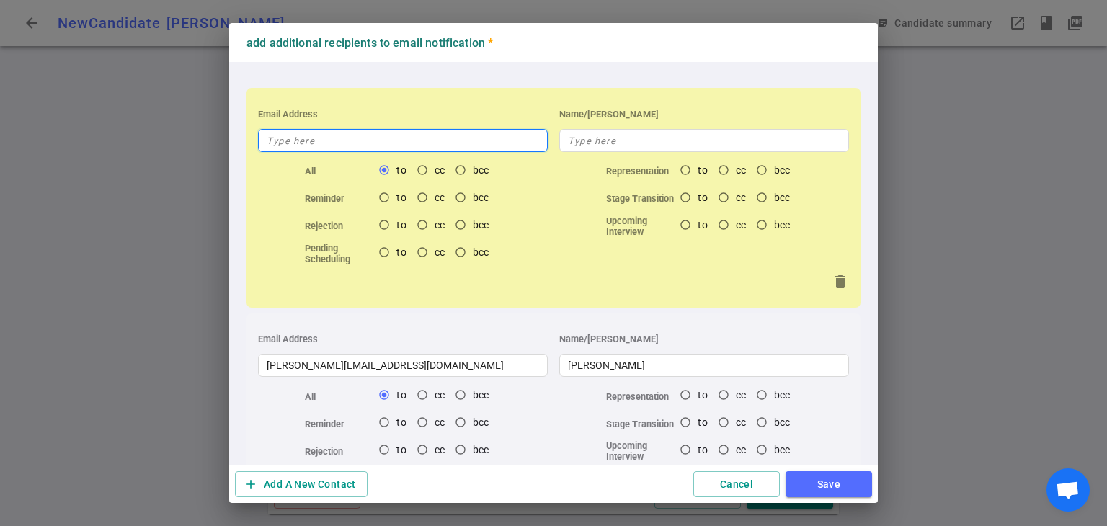
click at [342, 132] on input "text" at bounding box center [403, 140] width 290 height 23
type input "v"
radio input "true"
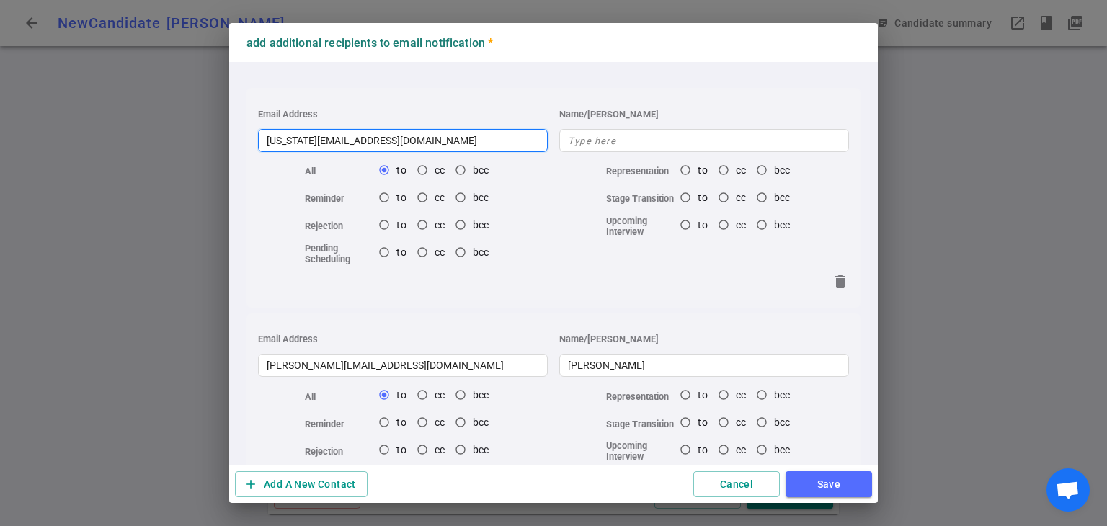
type input "[US_STATE][EMAIL_ADDRESS][DOMAIN_NAME]"
radio input "true"
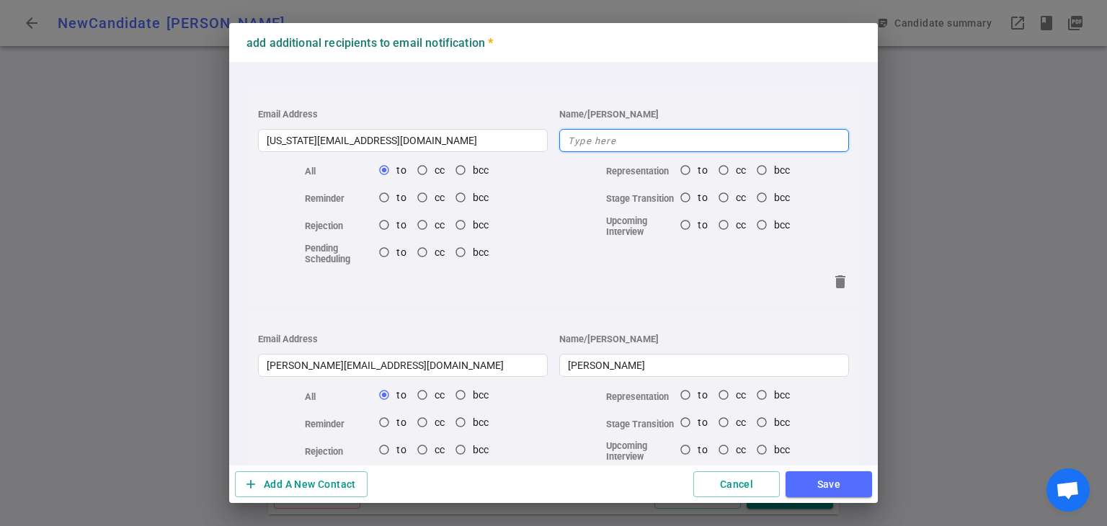
click at [580, 151] on input "text" at bounding box center [704, 140] width 290 height 23
type input "V"
radio input "true"
type input "[US_STATE]"
radio input "true"
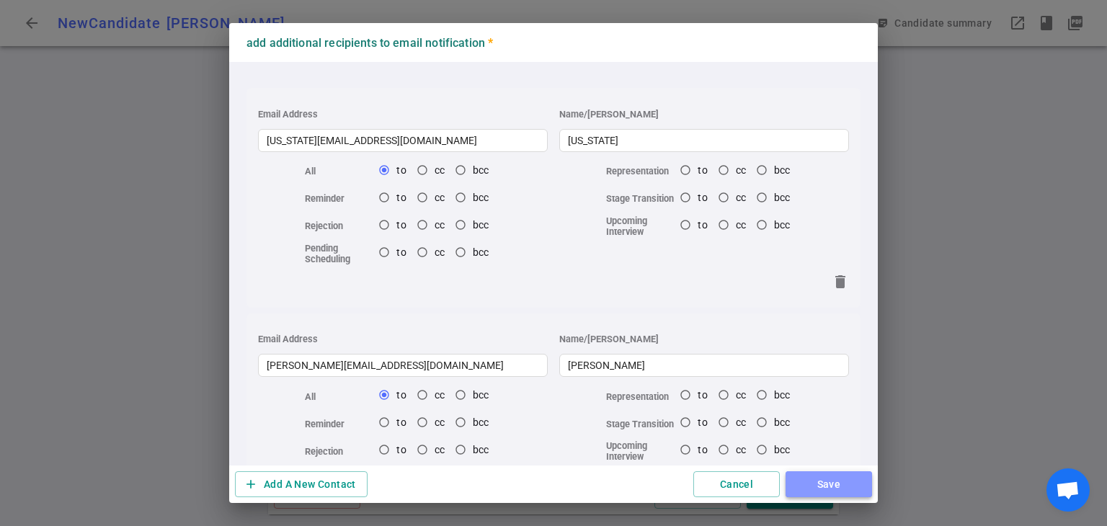
click at [839, 485] on button "Save" at bounding box center [829, 484] width 87 height 27
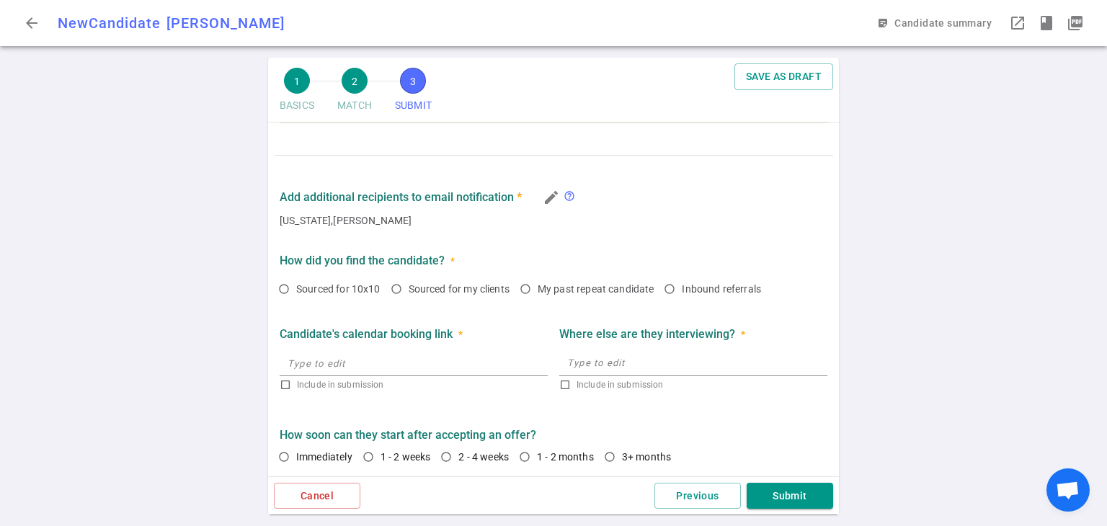
scroll to position [845, 0]
click at [288, 290] on input "Sourced for 10x10" at bounding box center [284, 288] width 25 height 25
radio input "true"
click at [449, 456] on input "2 - 4 weeks" at bounding box center [446, 456] width 25 height 25
radio input "true"
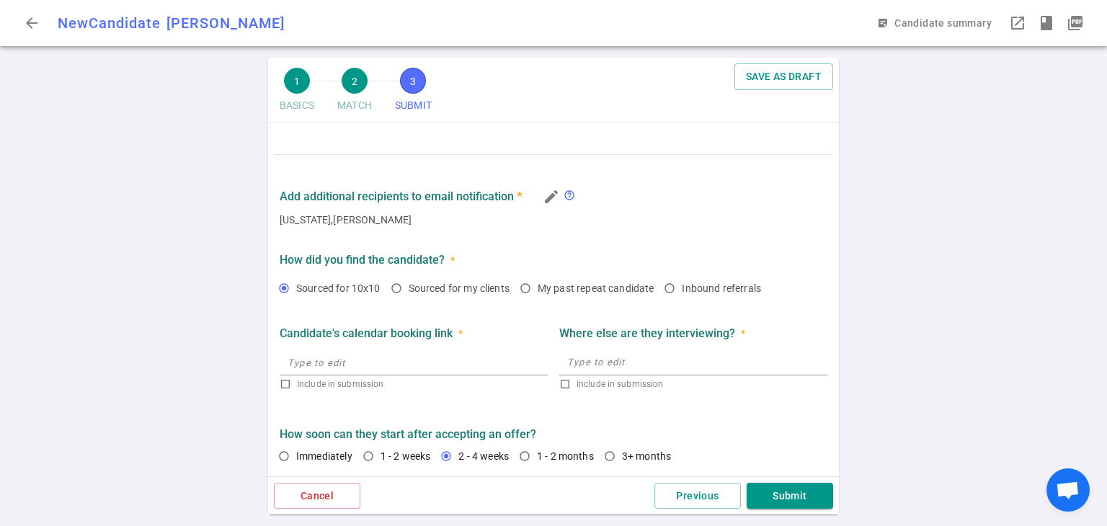
click at [784, 488] on button "Submit" at bounding box center [790, 496] width 87 height 27
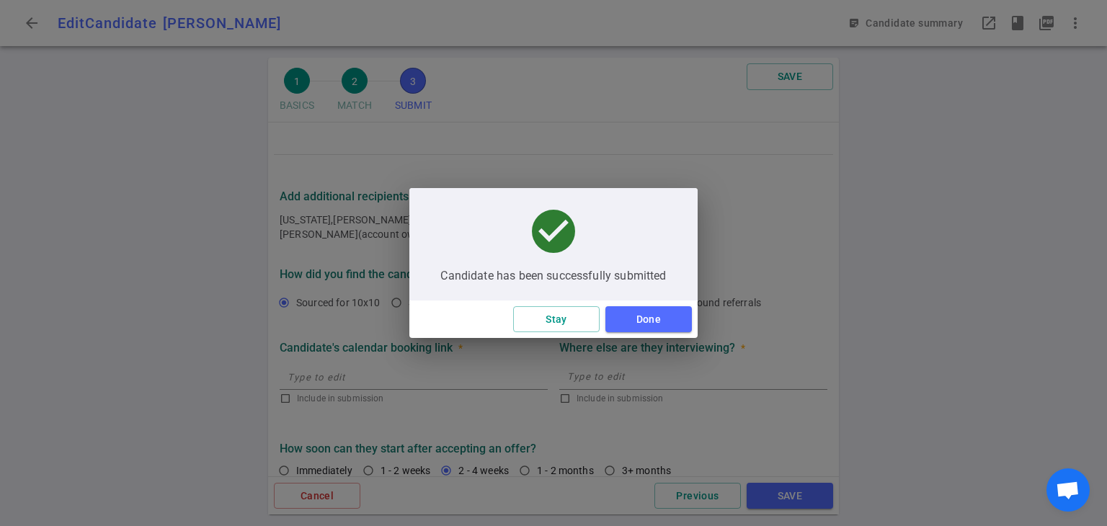
scroll to position [56, 0]
click at [666, 315] on button "Done" at bounding box center [649, 319] width 87 height 27
